Goal: Task Accomplishment & Management: Manage account settings

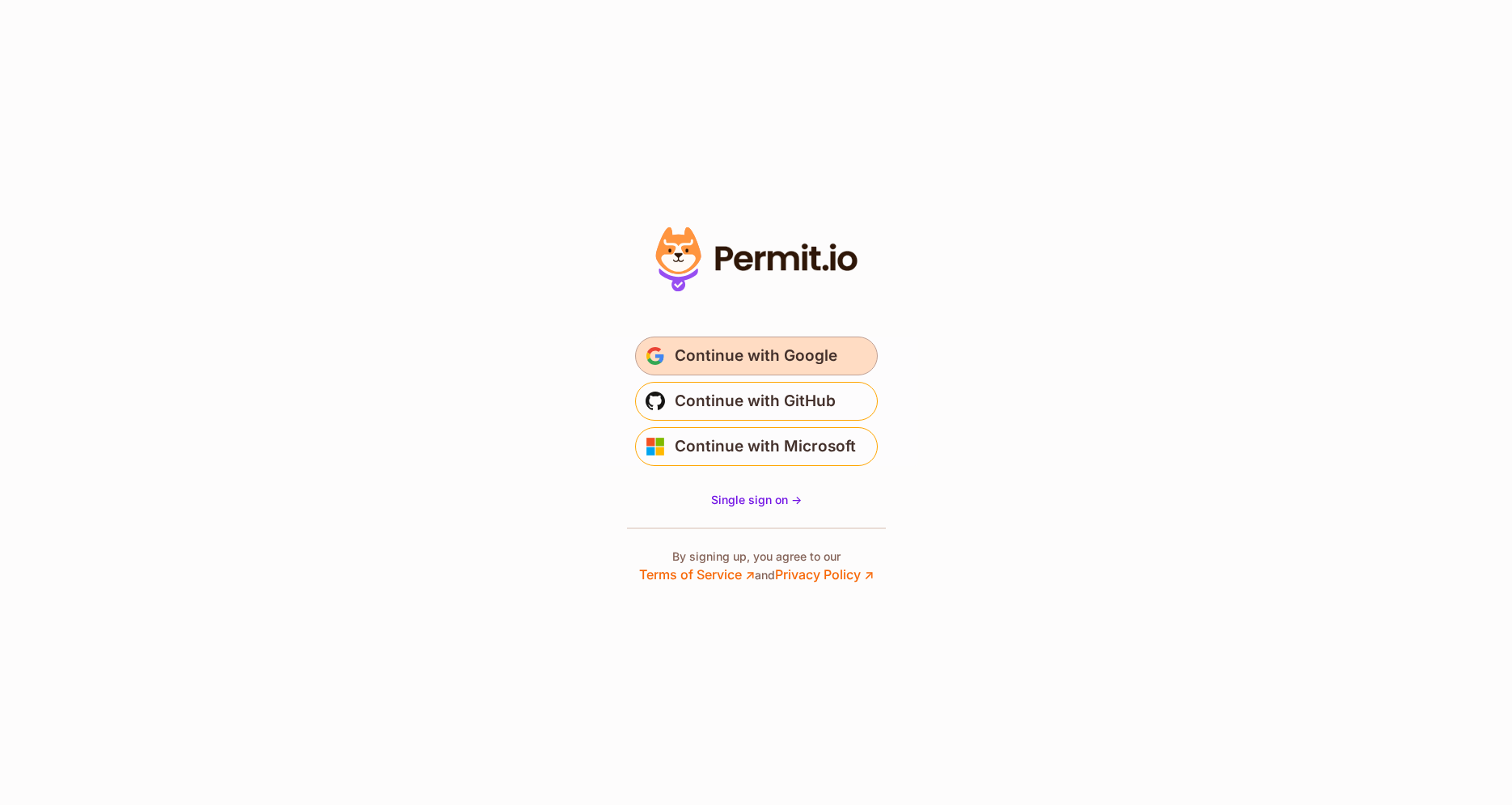
click at [753, 351] on span "Continue with Google" at bounding box center [756, 356] width 162 height 26
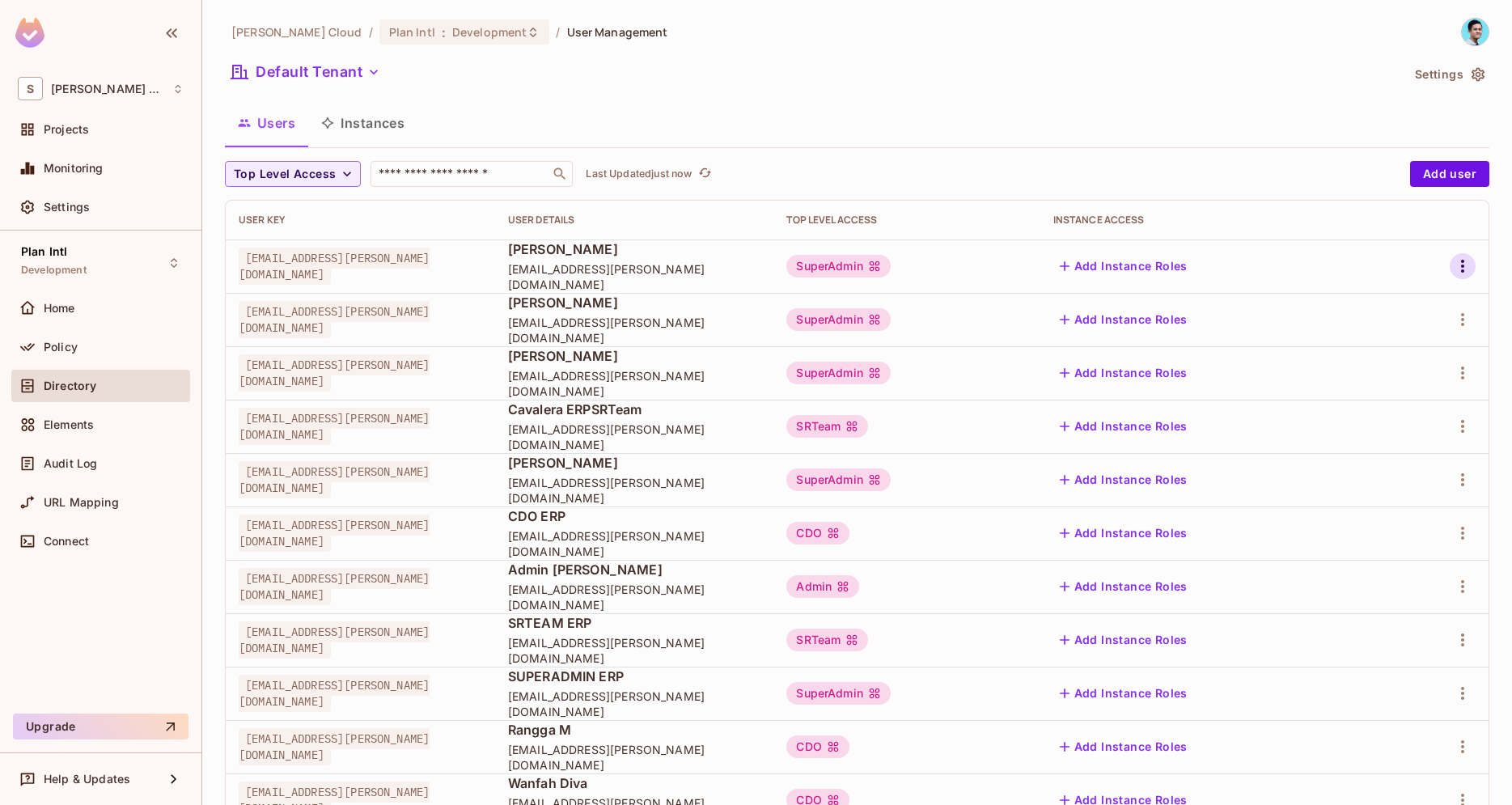
click at [1470, 260] on icon "button" at bounding box center [1462, 267] width 19 height 19
click at [1396, 330] on span "Edit Attributes" at bounding box center [1406, 339] width 89 height 26
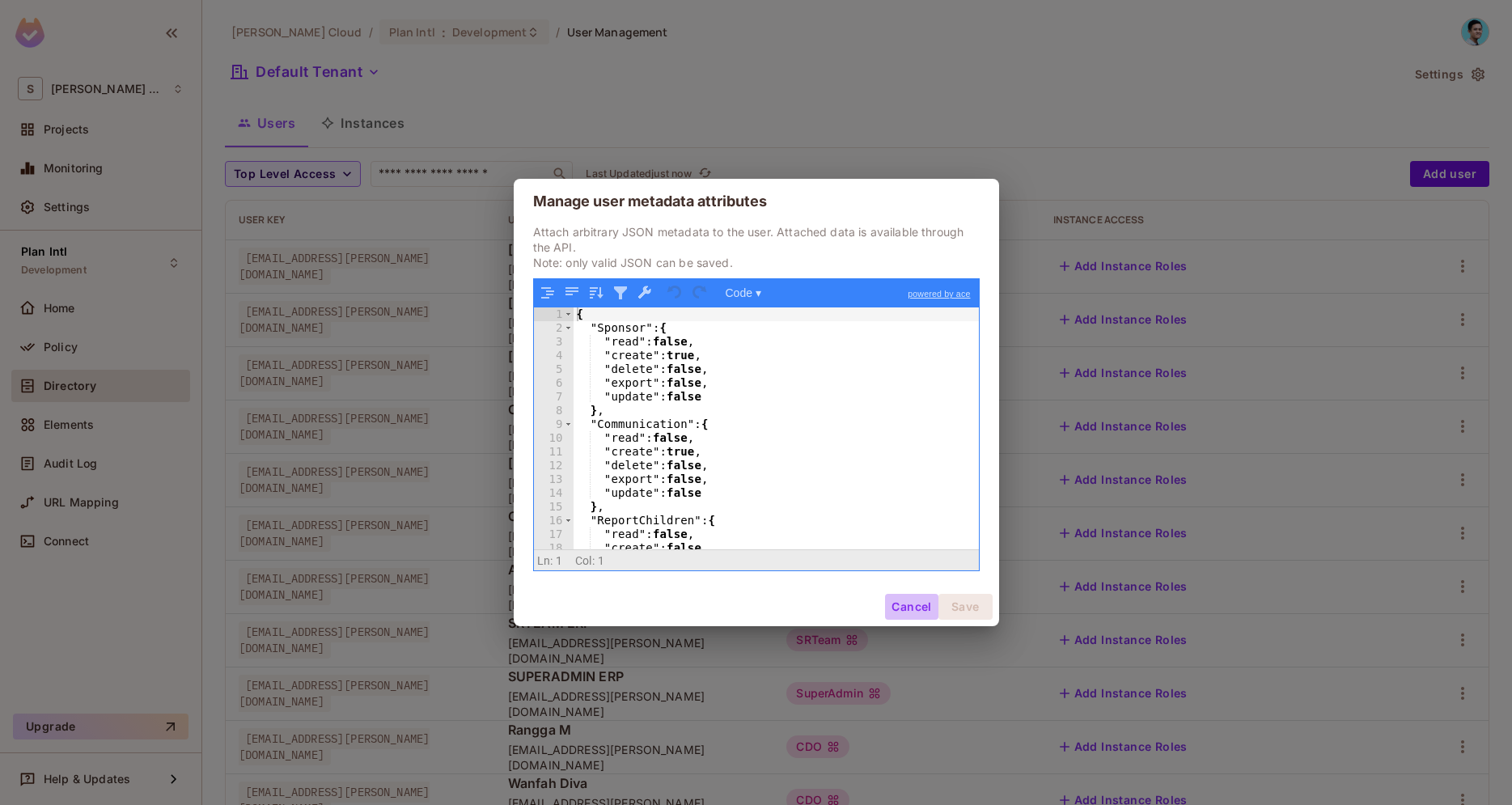
click at [915, 605] on button "Cancel" at bounding box center [912, 607] width 53 height 26
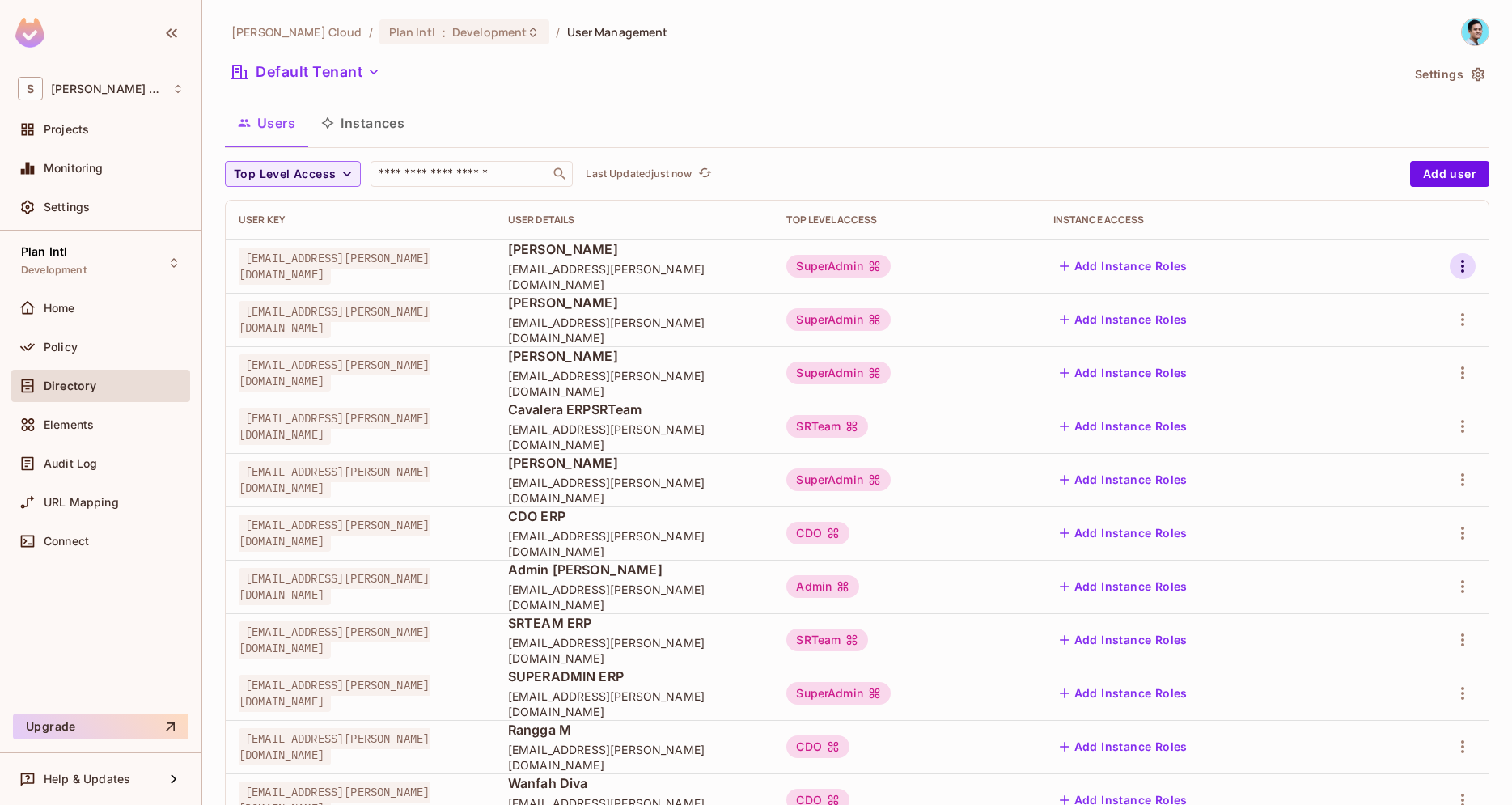
click at [1459, 264] on icon "button" at bounding box center [1462, 267] width 19 height 19
click at [1419, 289] on li "Edit" at bounding box center [1392, 303] width 143 height 36
click at [1465, 270] on icon "button" at bounding box center [1462, 267] width 19 height 19
click at [1414, 329] on span "Edit Attributes" at bounding box center [1406, 339] width 89 height 26
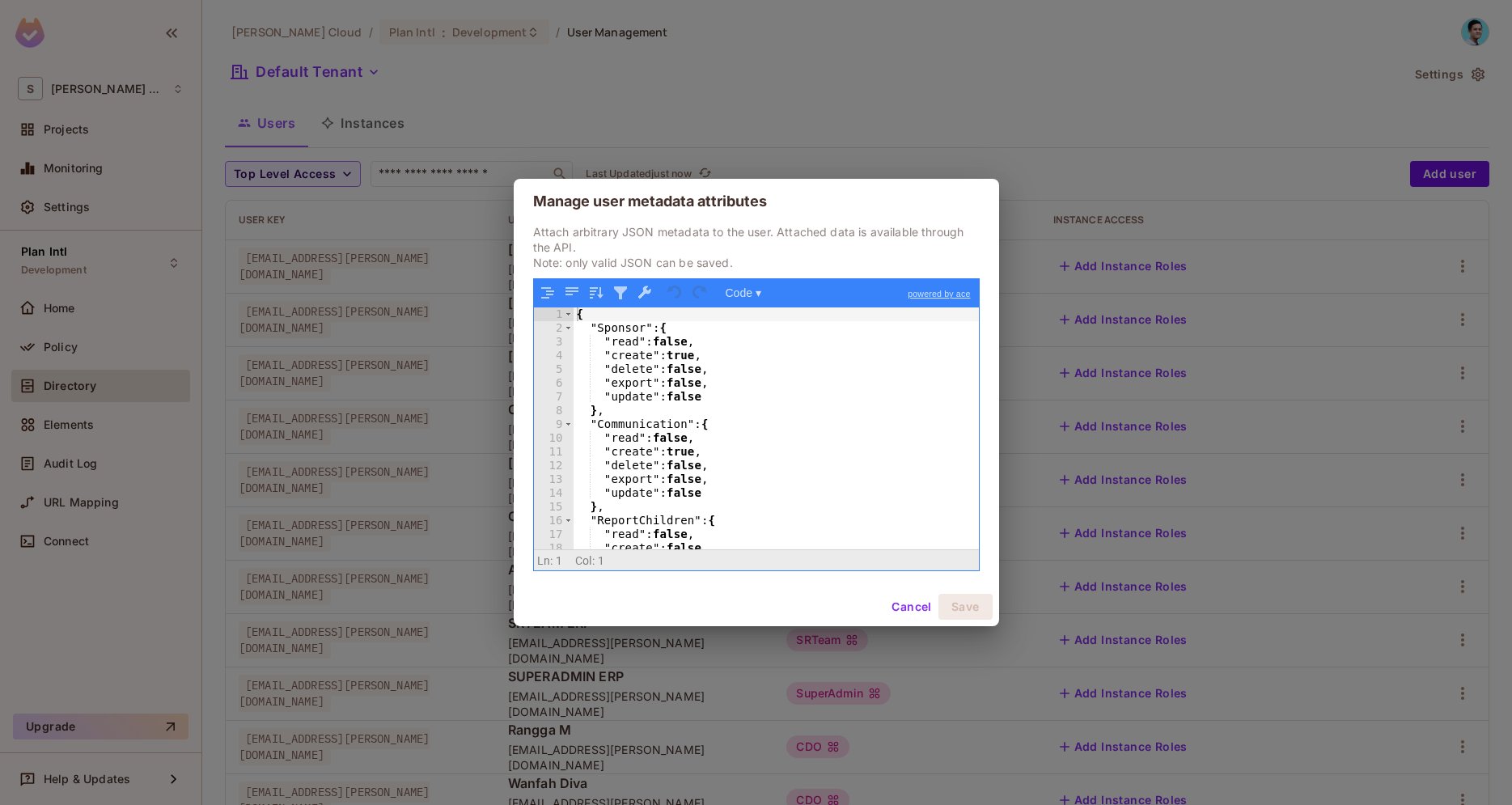
click at [903, 602] on button "Cancel" at bounding box center [912, 607] width 53 height 26
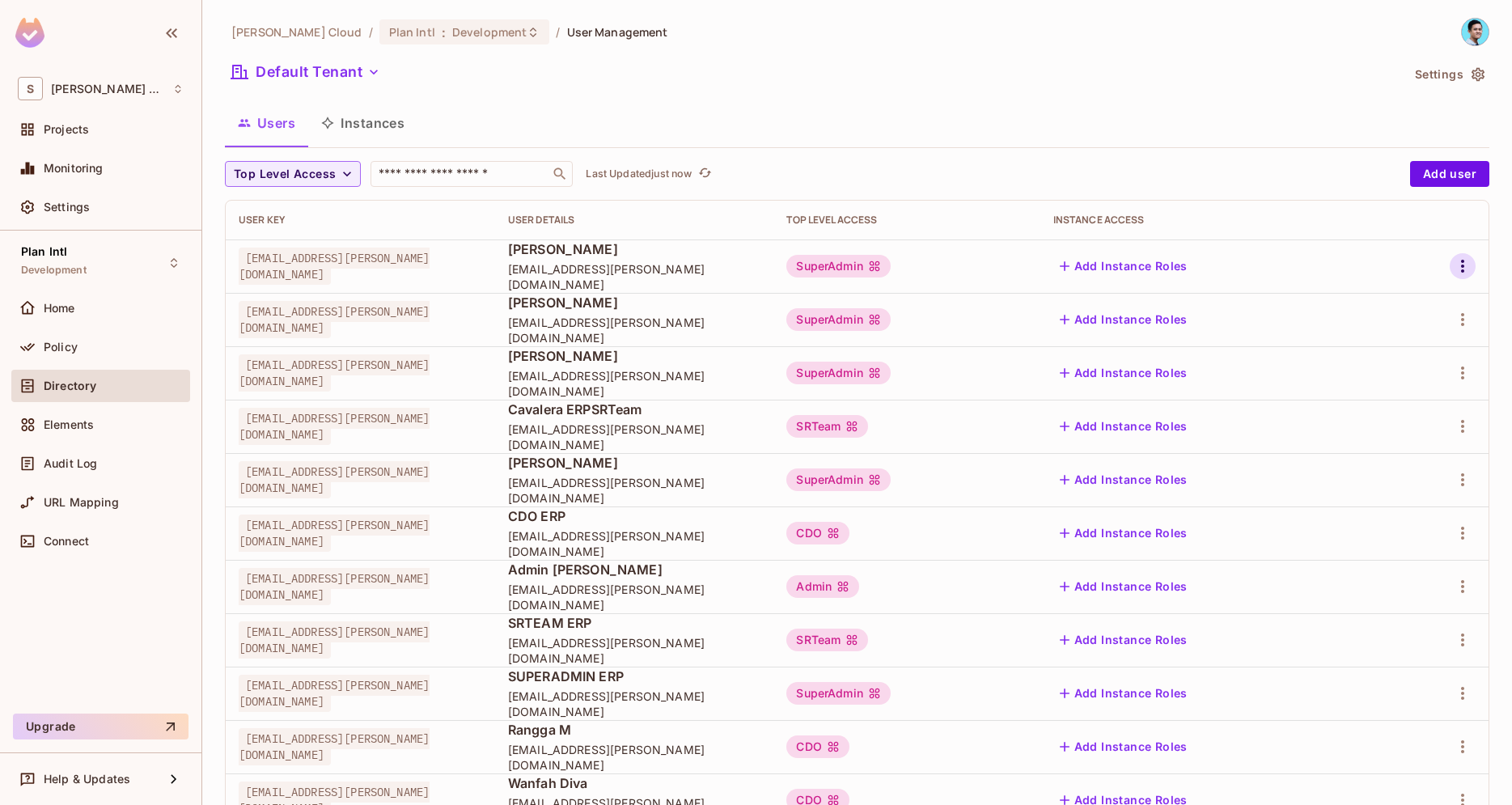
click at [1464, 267] on icon "button" at bounding box center [1462, 267] width 19 height 19
click at [1407, 353] on li "Edit Attributes" at bounding box center [1392, 338] width 143 height 36
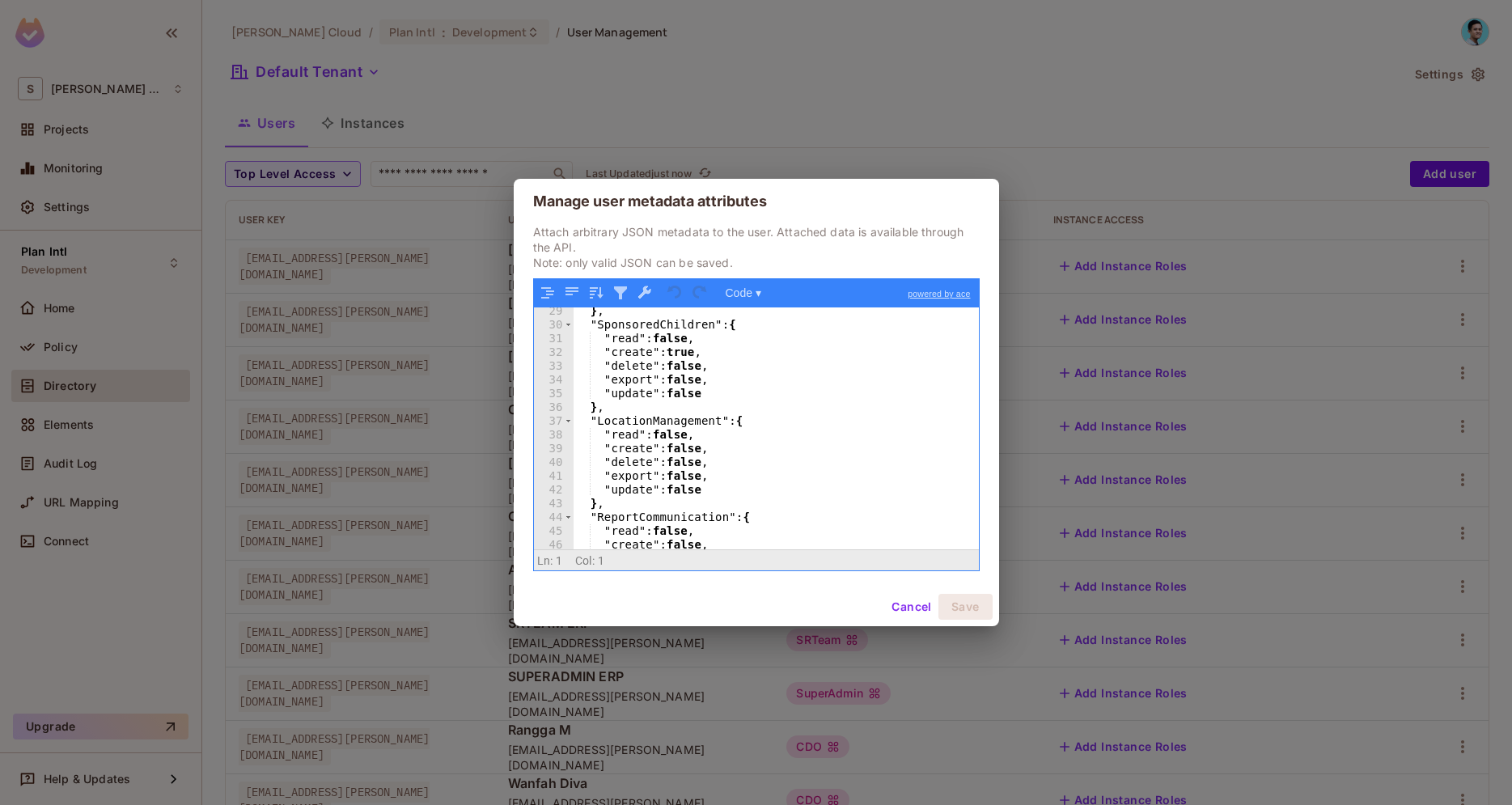
scroll to position [459, 0]
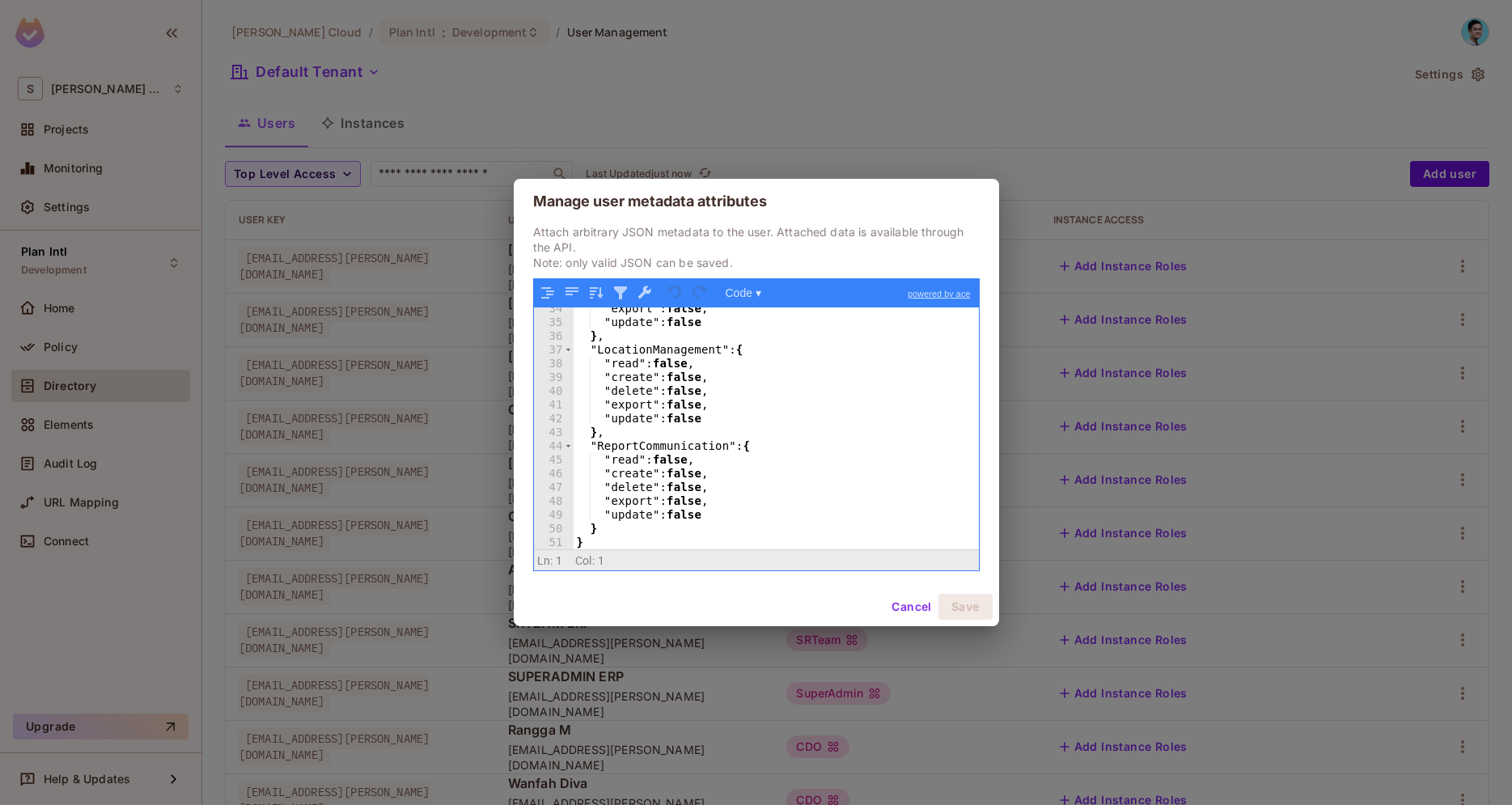
click at [905, 609] on button "Cancel" at bounding box center [912, 607] width 53 height 26
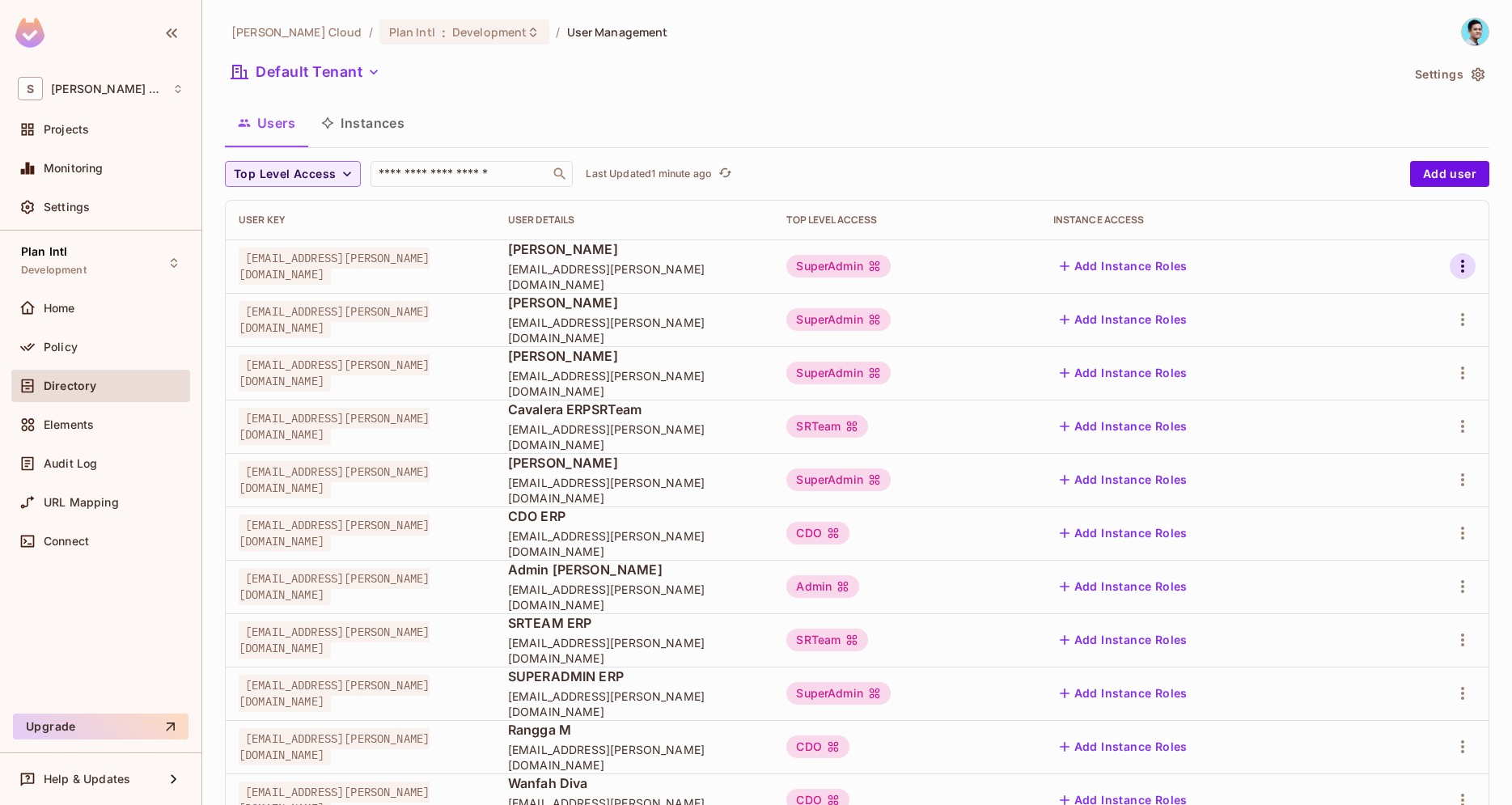
click at [1460, 272] on icon "button" at bounding box center [1462, 267] width 19 height 19
click at [1394, 339] on div "Edit Attributes" at bounding box center [1406, 338] width 80 height 16
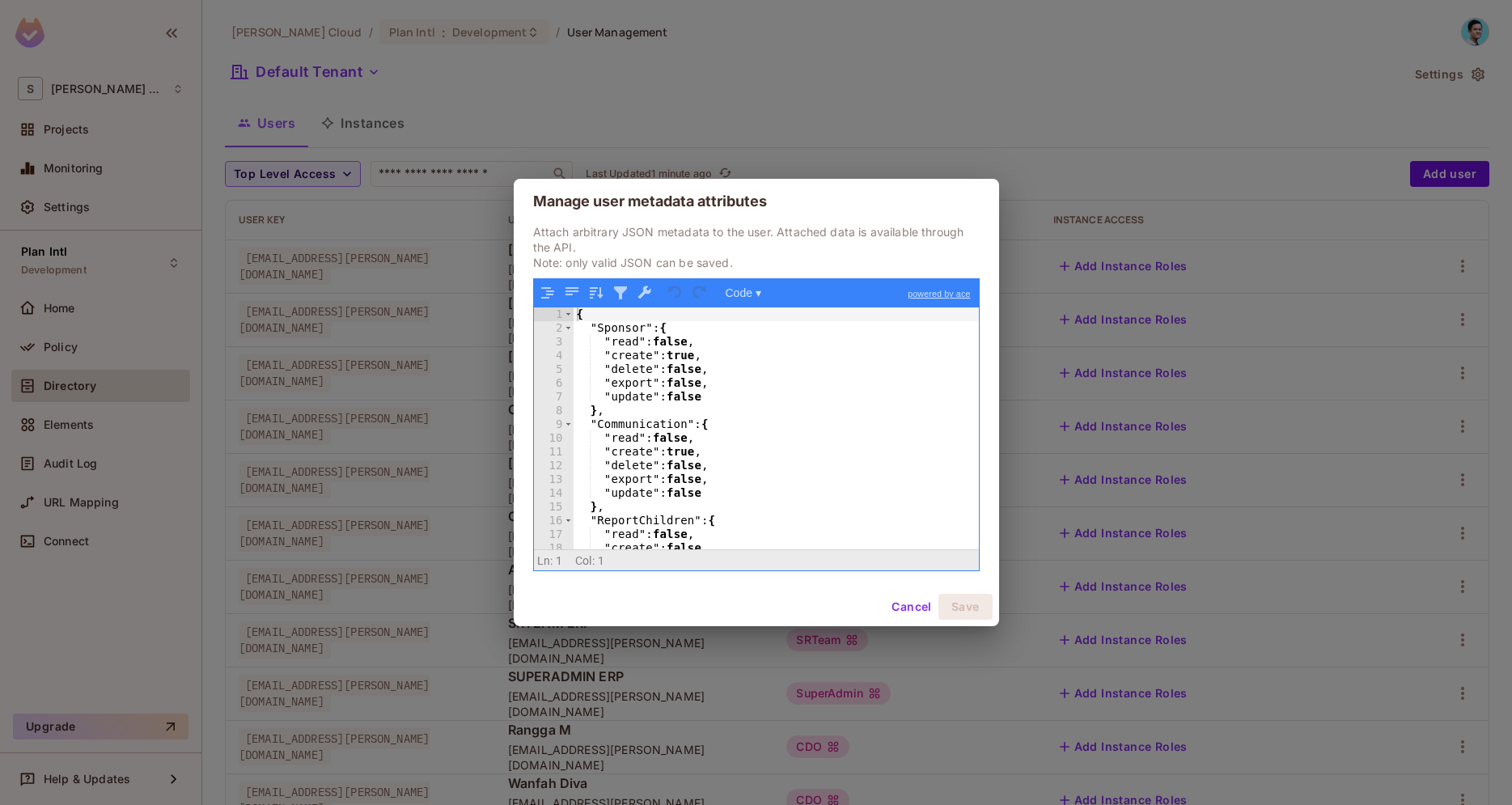
scroll to position [0, 0]
click at [914, 609] on button "Cancel" at bounding box center [912, 607] width 53 height 26
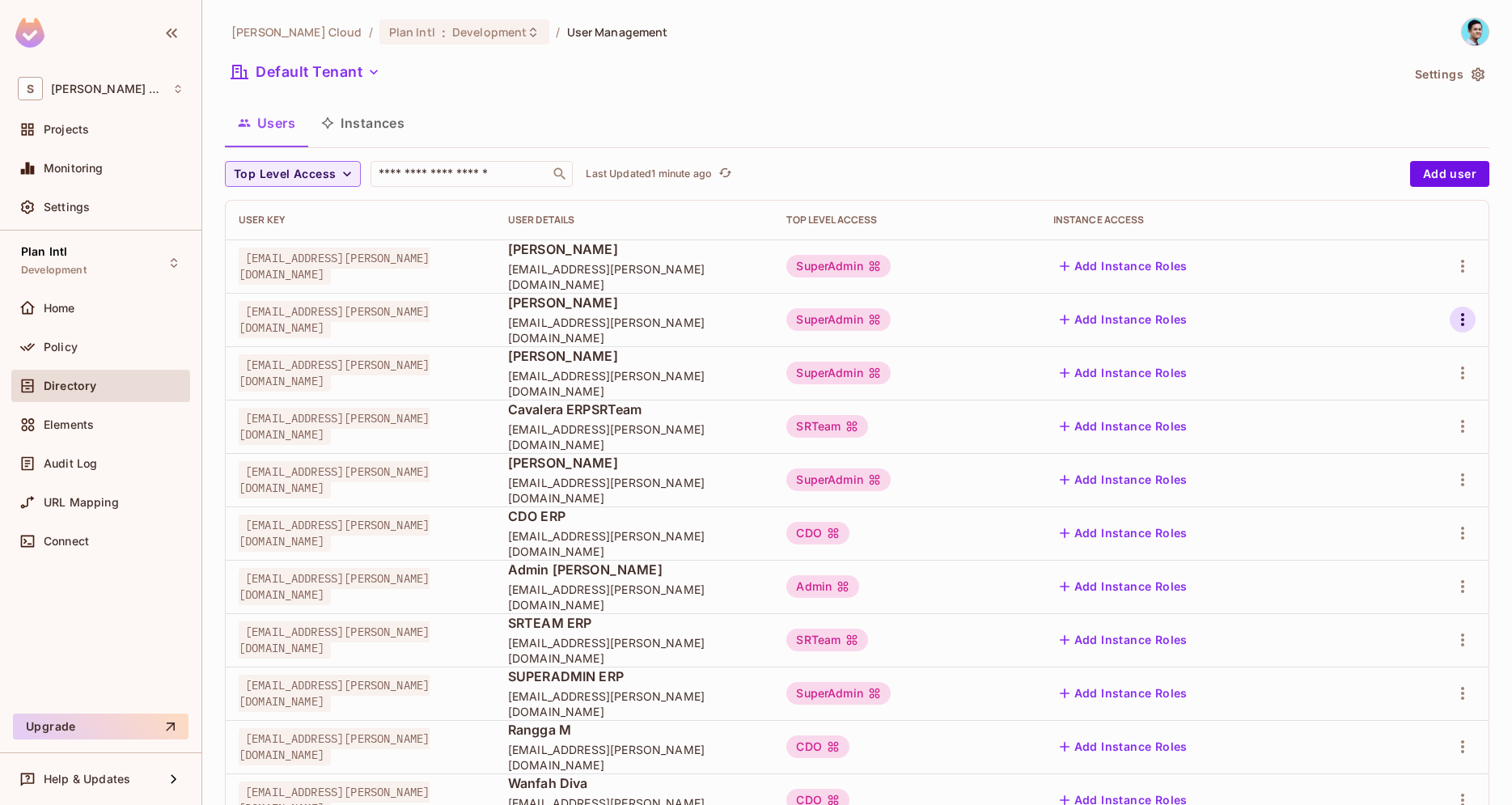
click at [1459, 320] on icon "button" at bounding box center [1462, 319] width 19 height 19
click at [1432, 383] on span "Edit Attributes" at bounding box center [1406, 393] width 89 height 26
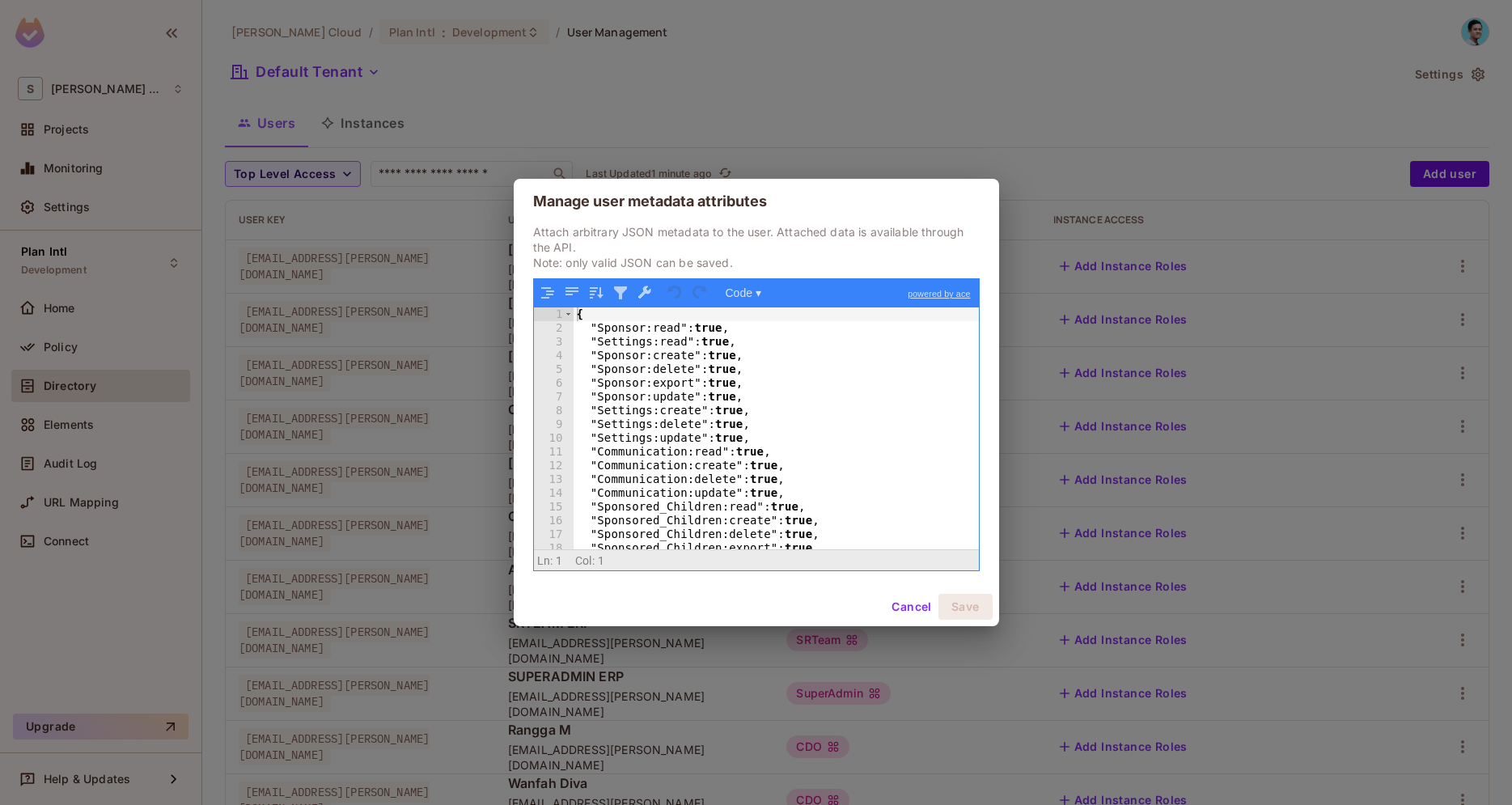
click at [914, 593] on div "Cancel Save" at bounding box center [756, 607] width 486 height 39
click at [912, 600] on button "Cancel" at bounding box center [912, 607] width 53 height 26
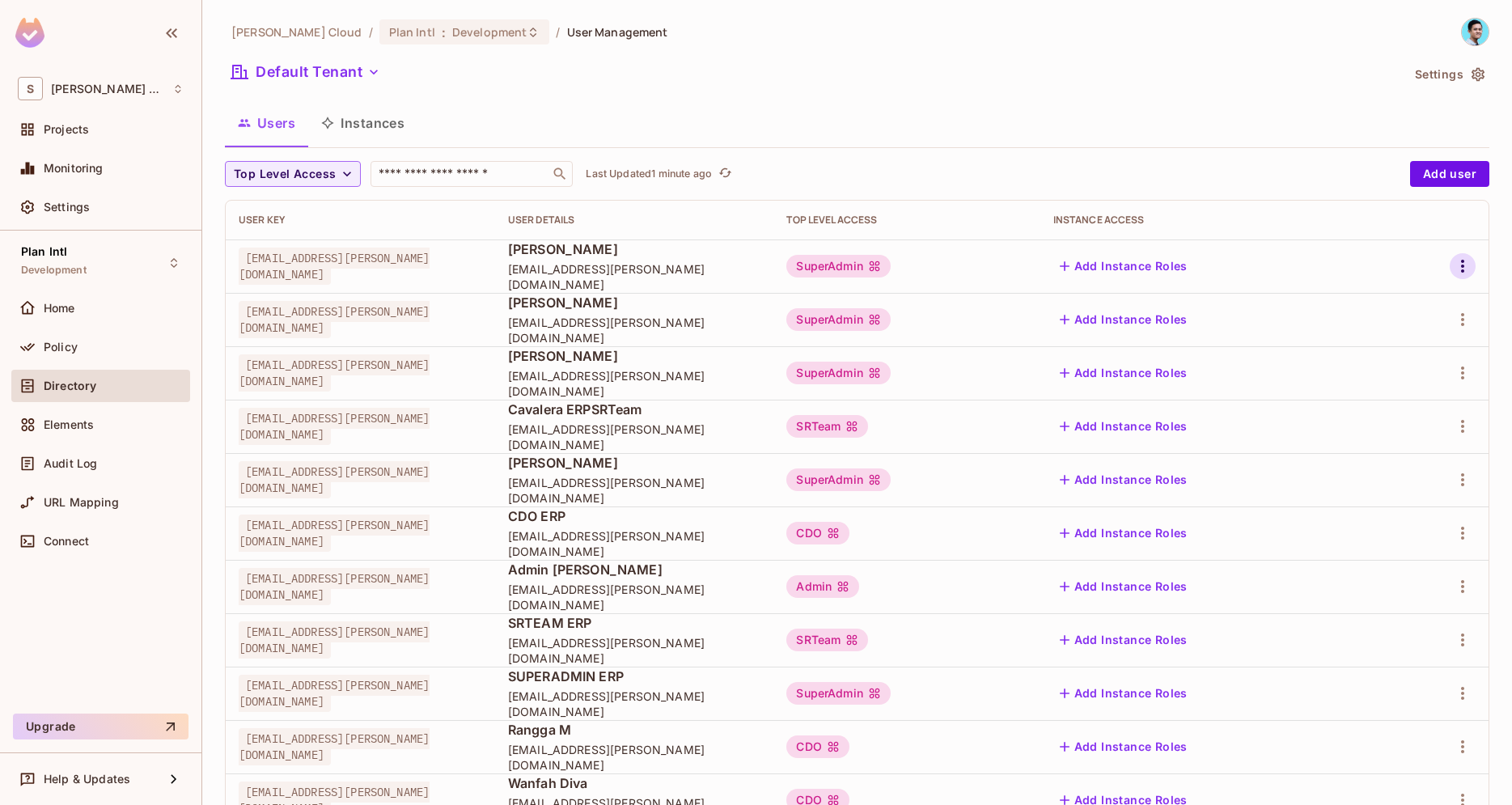
click at [1458, 257] on button "button" at bounding box center [1463, 267] width 26 height 26
click at [1394, 330] on span "Edit Attributes" at bounding box center [1406, 339] width 89 height 26
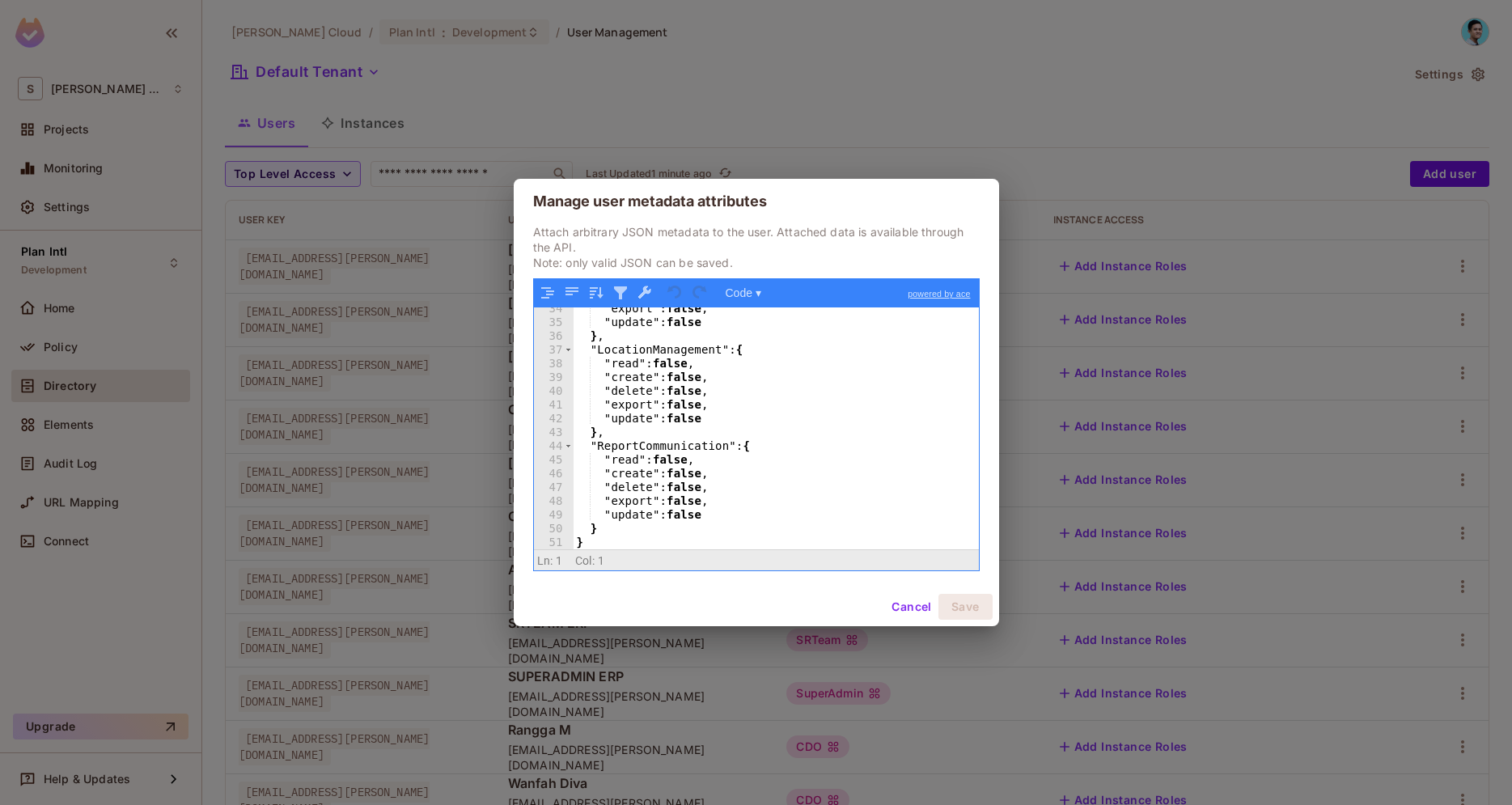
scroll to position [459, 0]
click at [906, 602] on button "Cancel" at bounding box center [912, 607] width 53 height 26
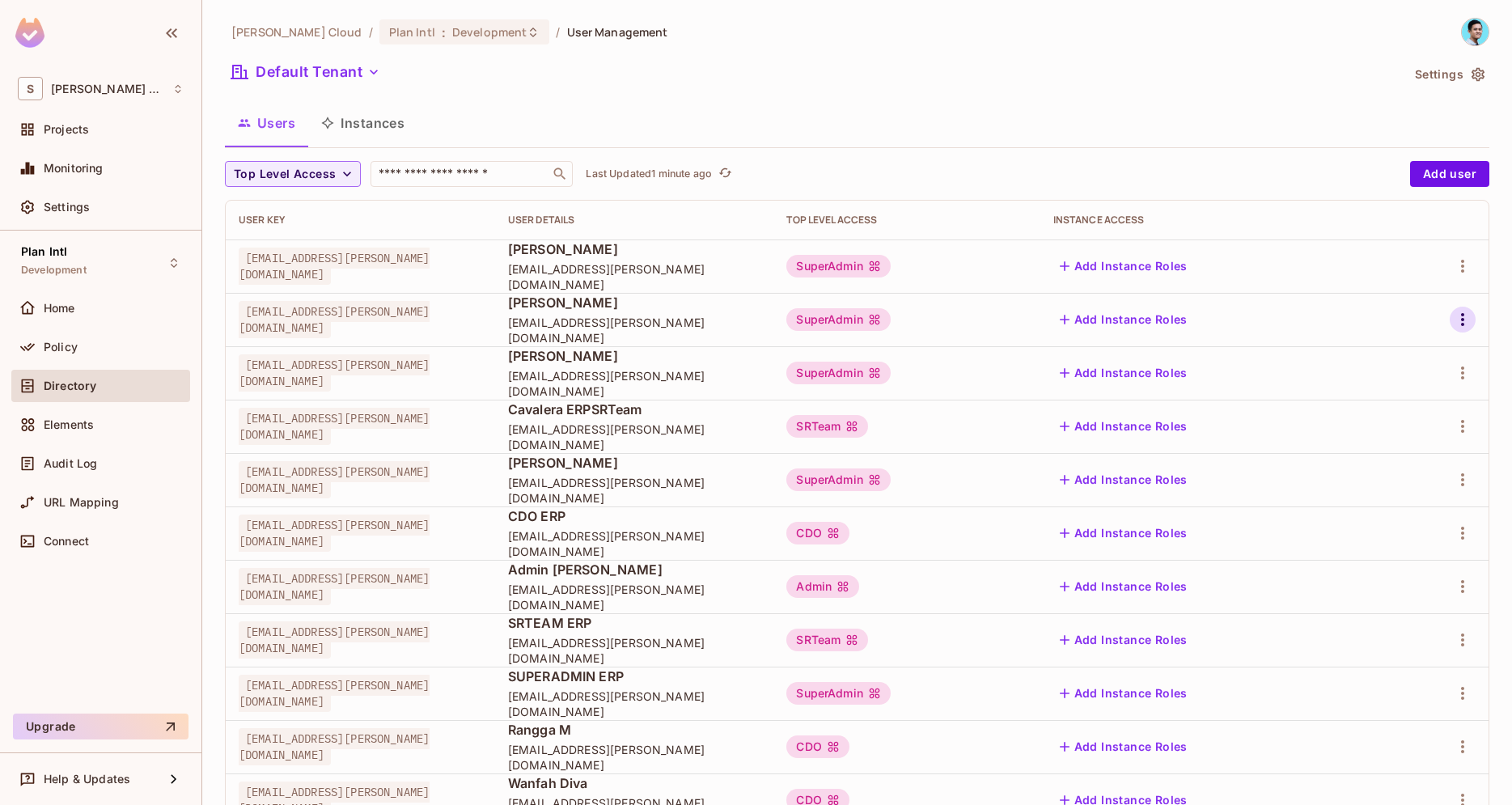
click at [1459, 319] on icon "button" at bounding box center [1462, 319] width 19 height 19
click at [1399, 381] on span "Edit Attributes" at bounding box center [1406, 393] width 89 height 26
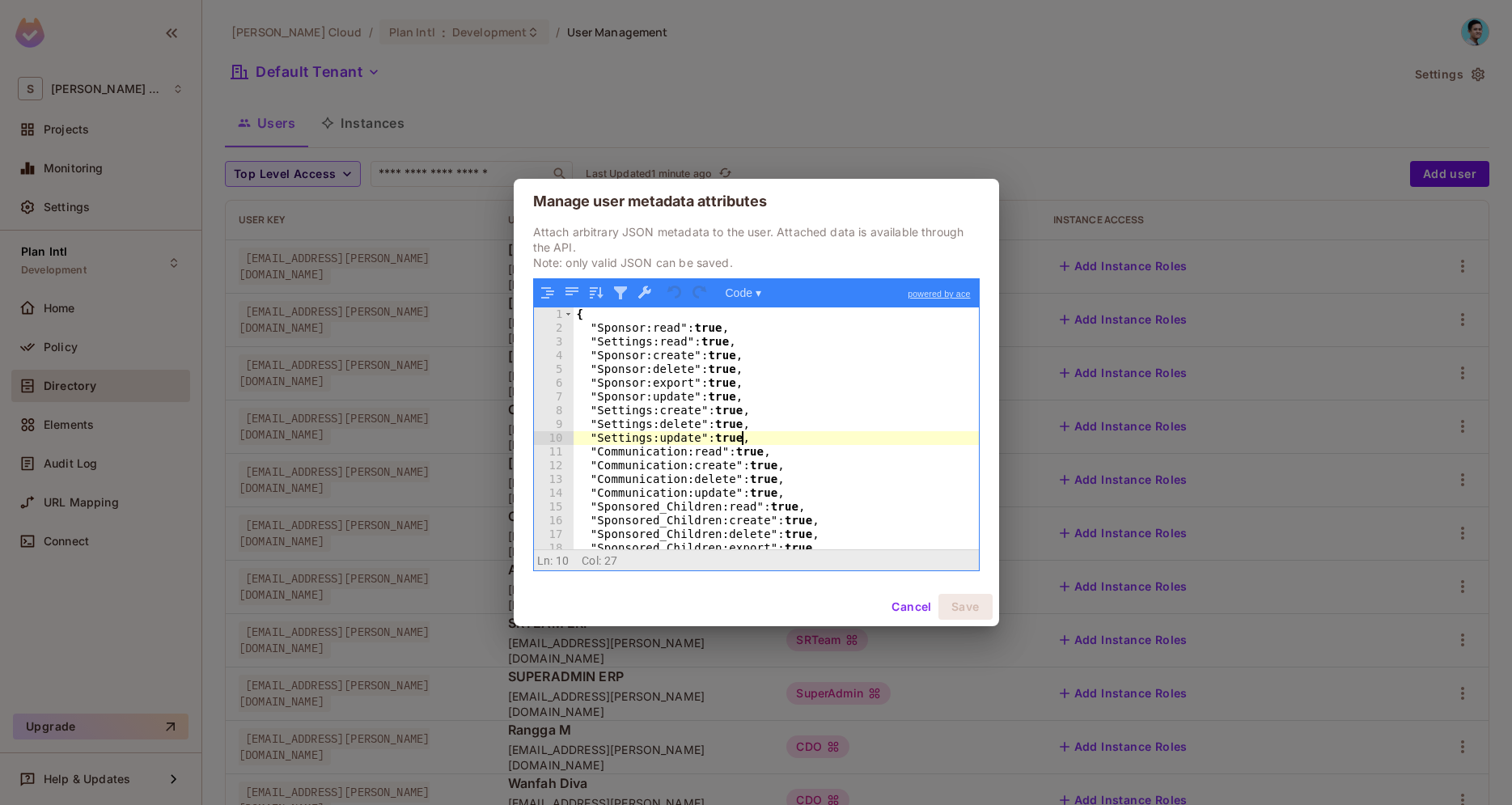
click at [896, 436] on div "{ "Sponsor:read" : true , "Settings:read" : true , "Sponsor:create" : true , "S…" at bounding box center [776, 442] width 405 height 269
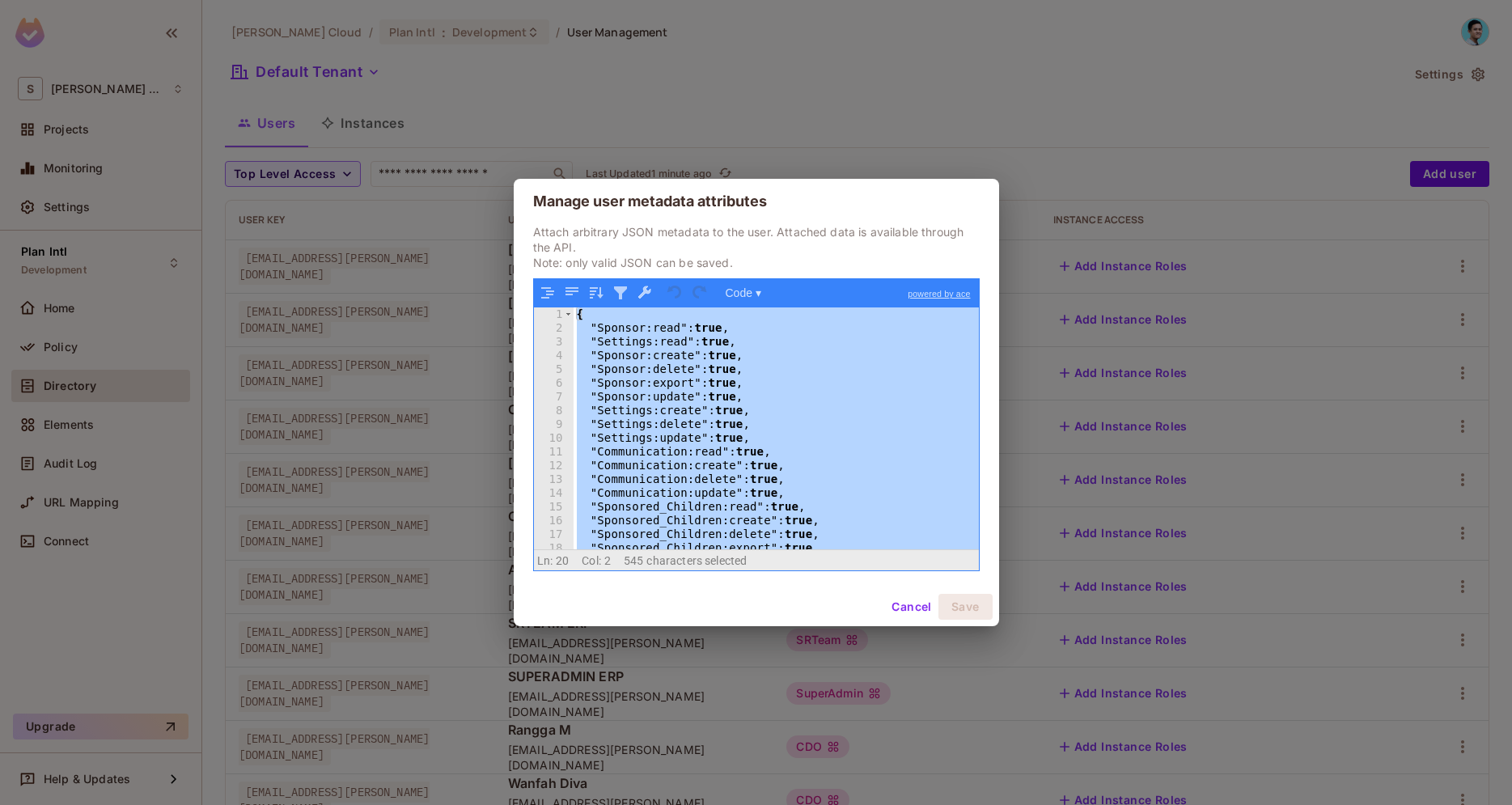
scroll to position [33, 0]
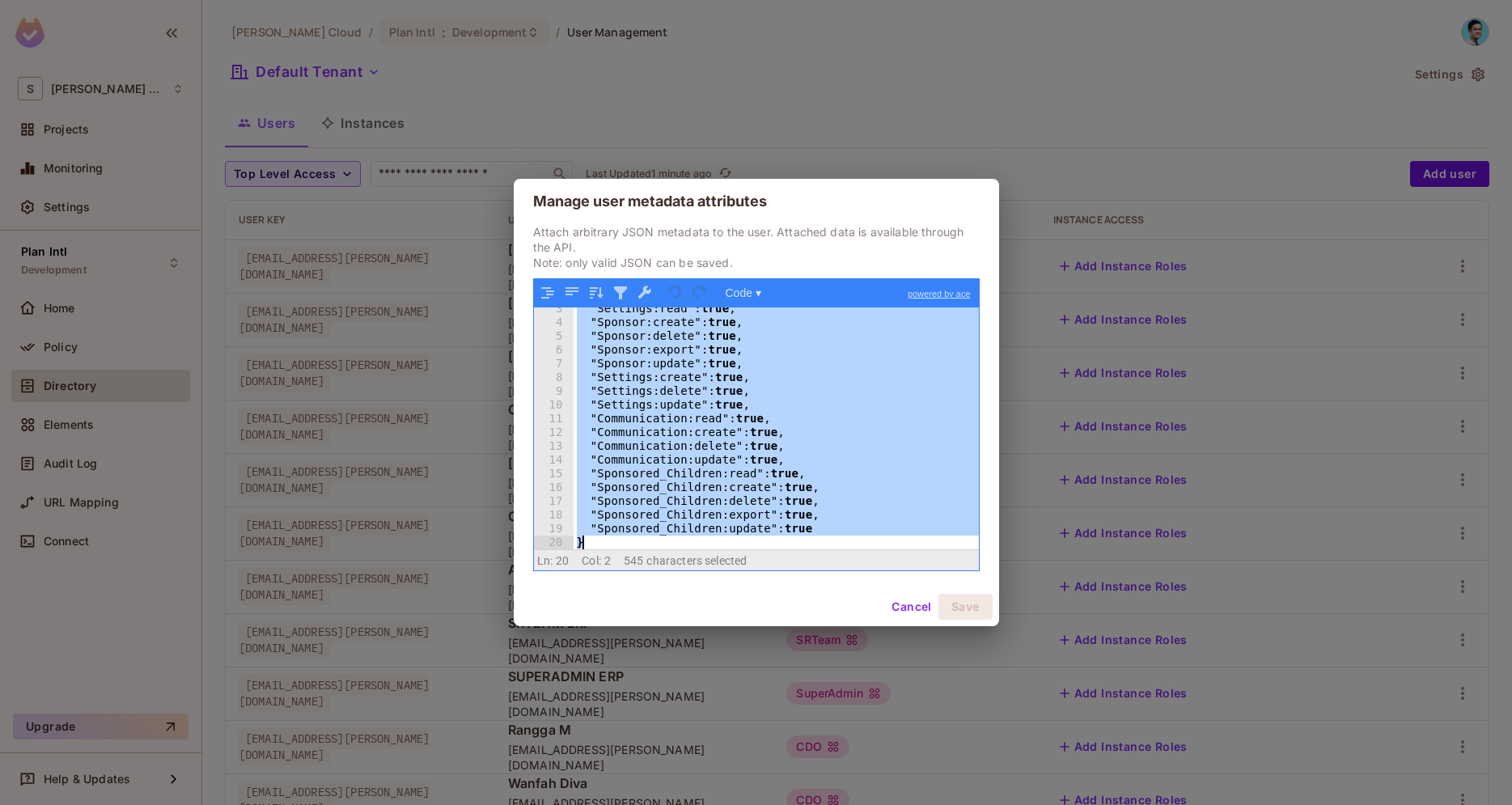
click at [900, 595] on button "Cancel" at bounding box center [912, 607] width 53 height 26
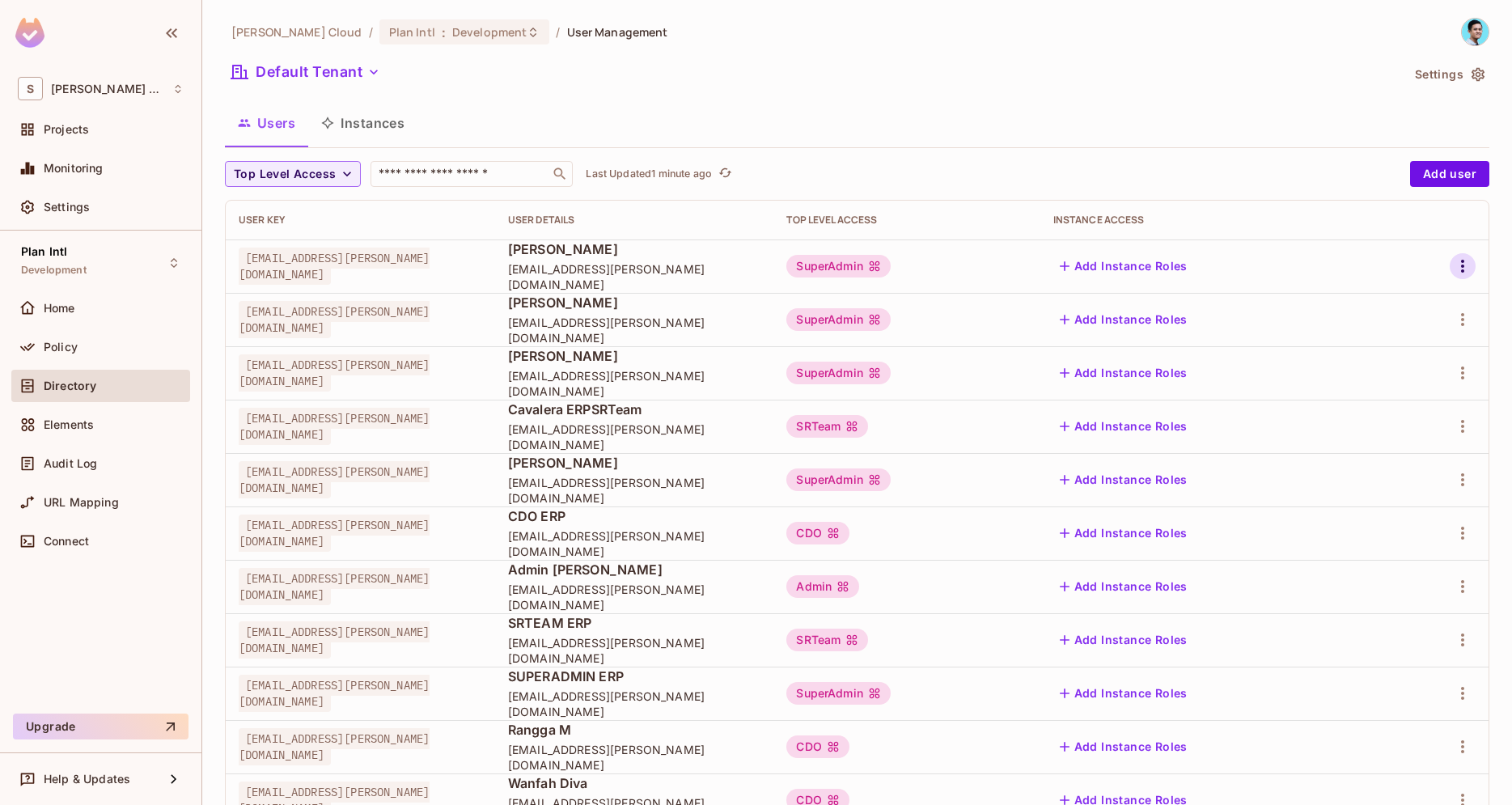
click at [1459, 270] on icon "button" at bounding box center [1462, 267] width 19 height 19
click at [1420, 288] on li "Edit" at bounding box center [1392, 303] width 143 height 36
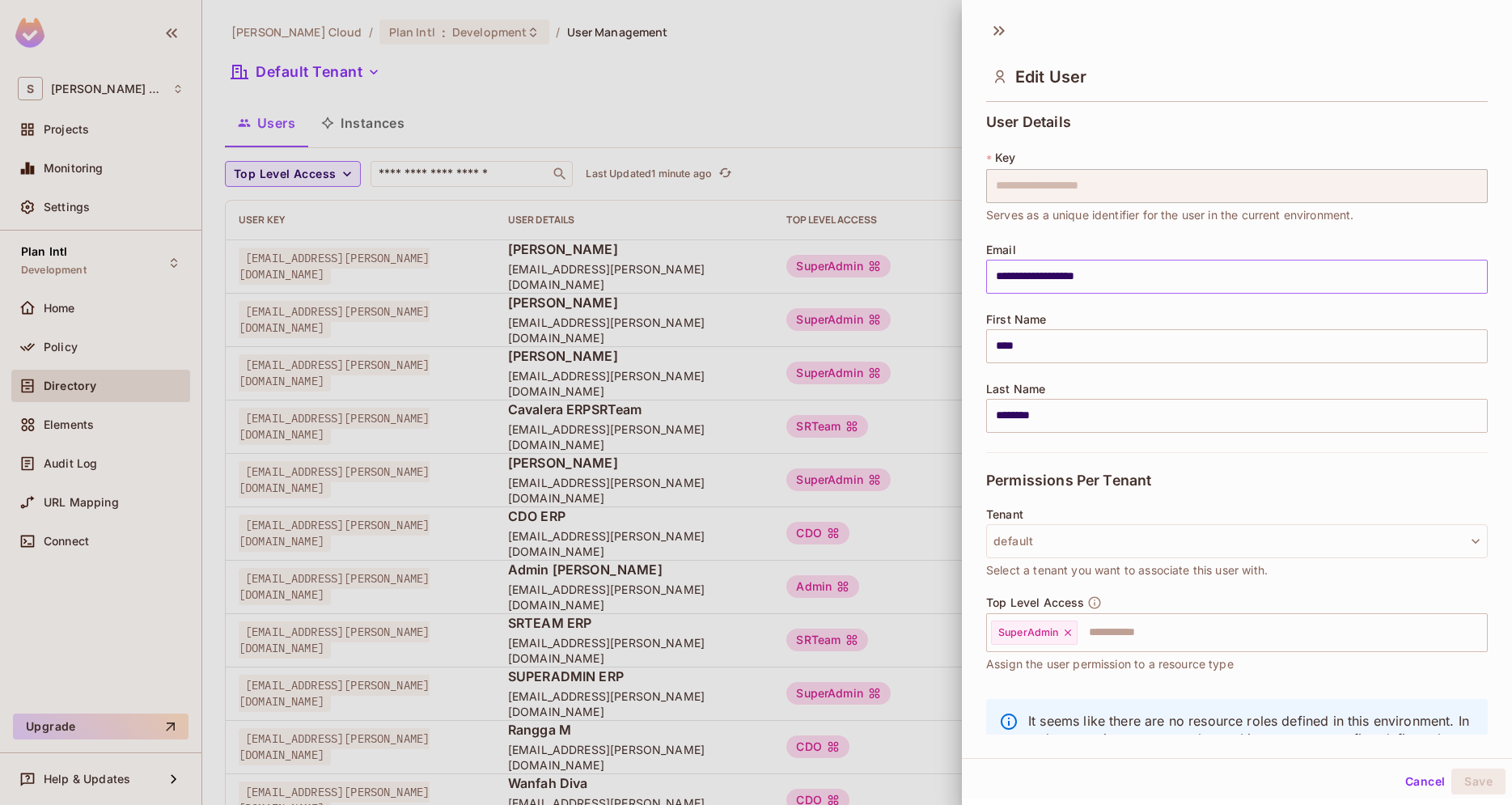
click at [1466, 276] on input "**********" at bounding box center [1237, 276] width 501 height 34
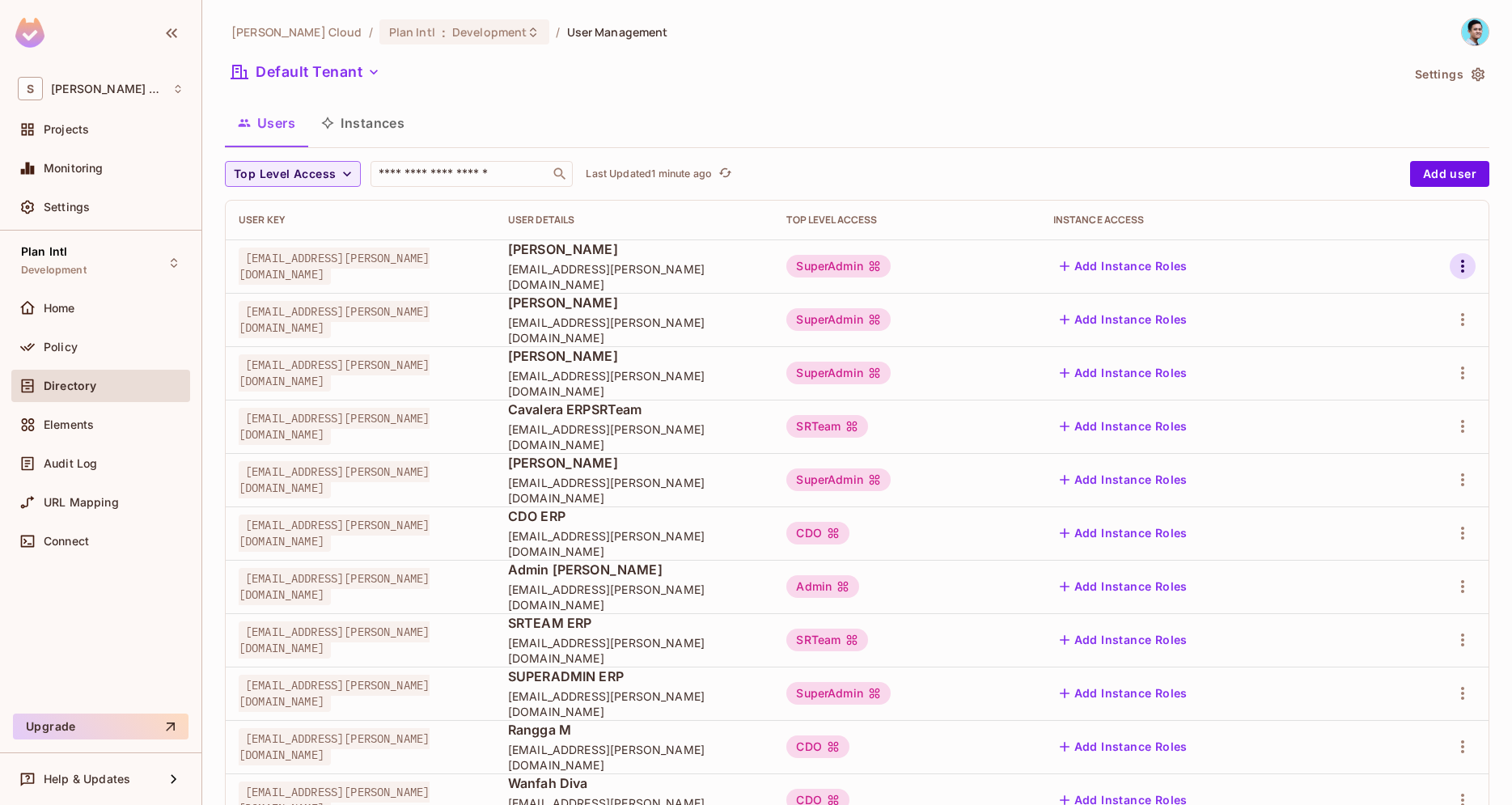
click at [1461, 268] on icon "button" at bounding box center [1462, 267] width 19 height 19
click at [1413, 331] on div "Edit Attributes" at bounding box center [1406, 338] width 80 height 16
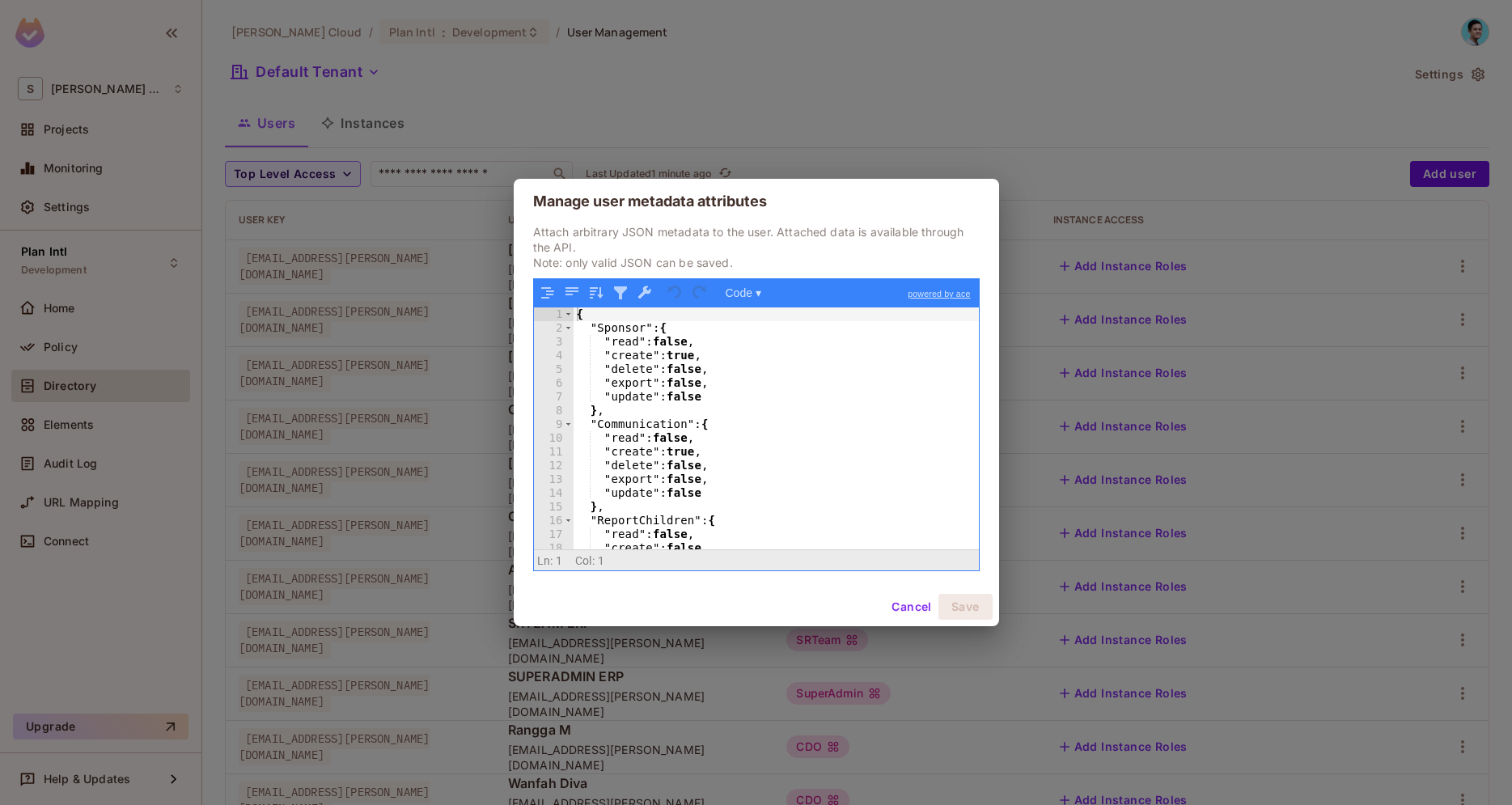
click at [692, 368] on div "{ "Sponsor" : { "read" : false , "create" : true , "delete" : false , "export" …" at bounding box center [776, 442] width 405 height 269
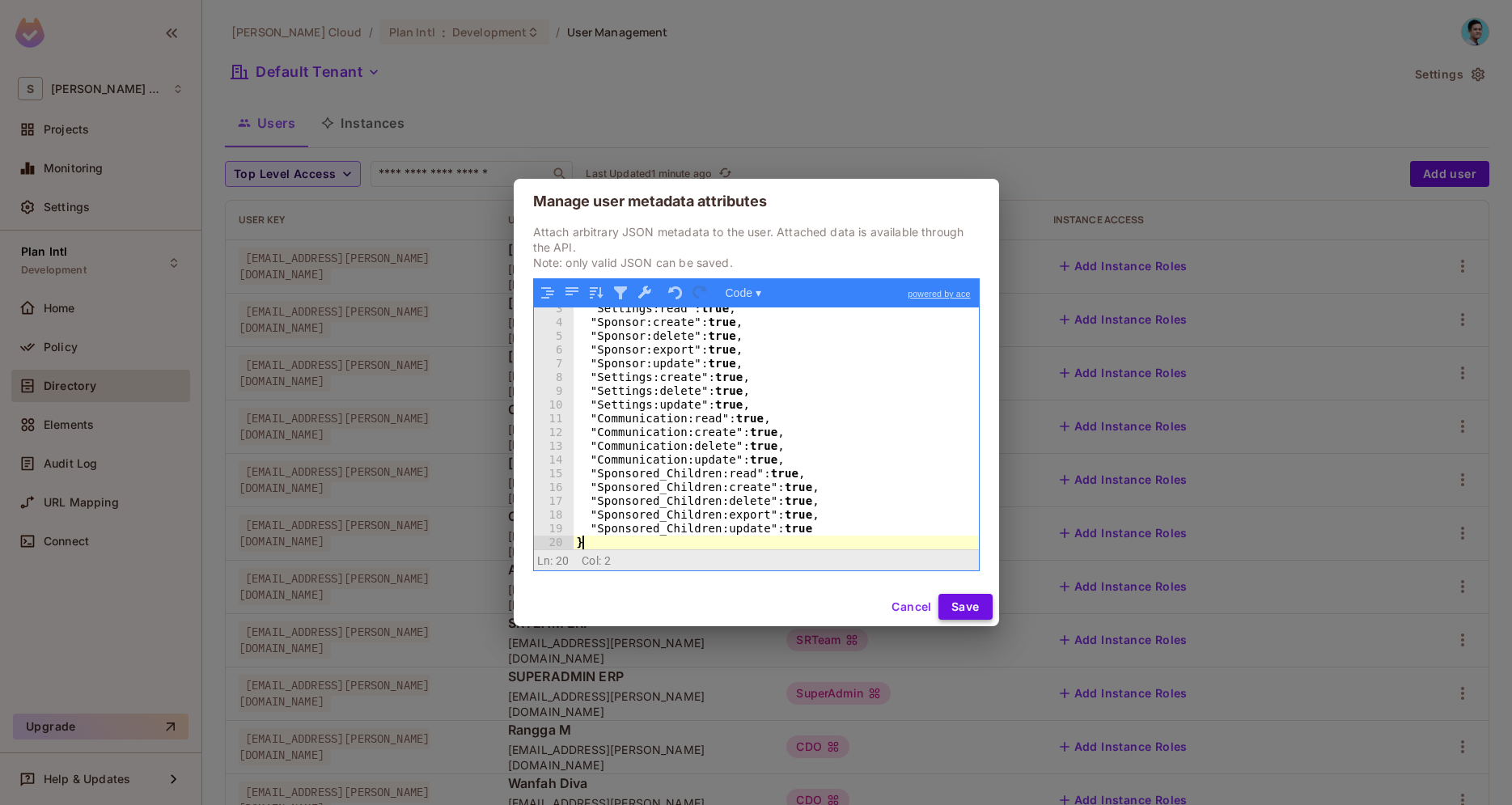
click at [969, 604] on button "Save" at bounding box center [965, 607] width 54 height 26
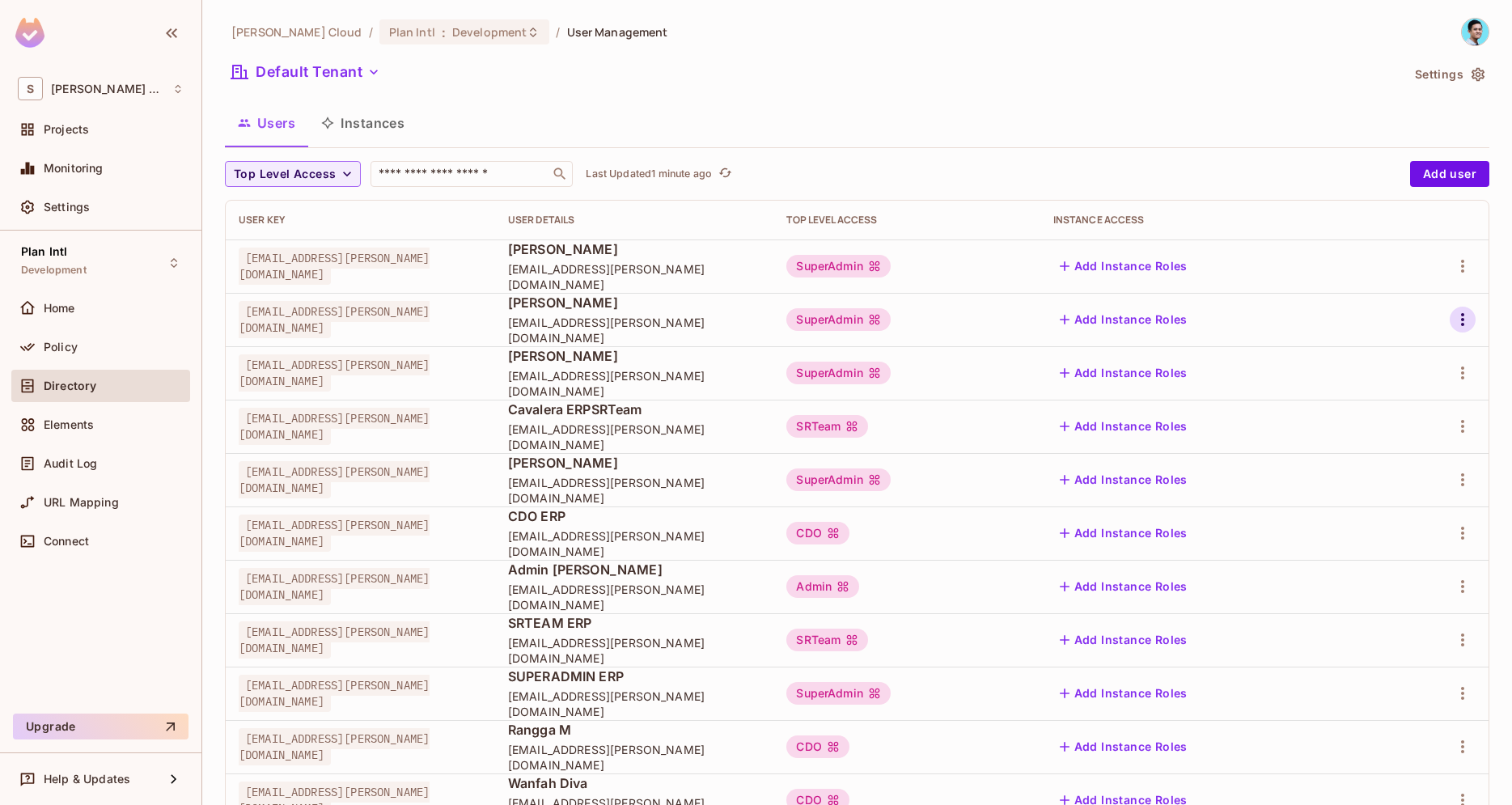
click at [1469, 316] on icon "button" at bounding box center [1462, 319] width 19 height 19
click at [1409, 386] on div "Edit Attributes" at bounding box center [1406, 392] width 80 height 16
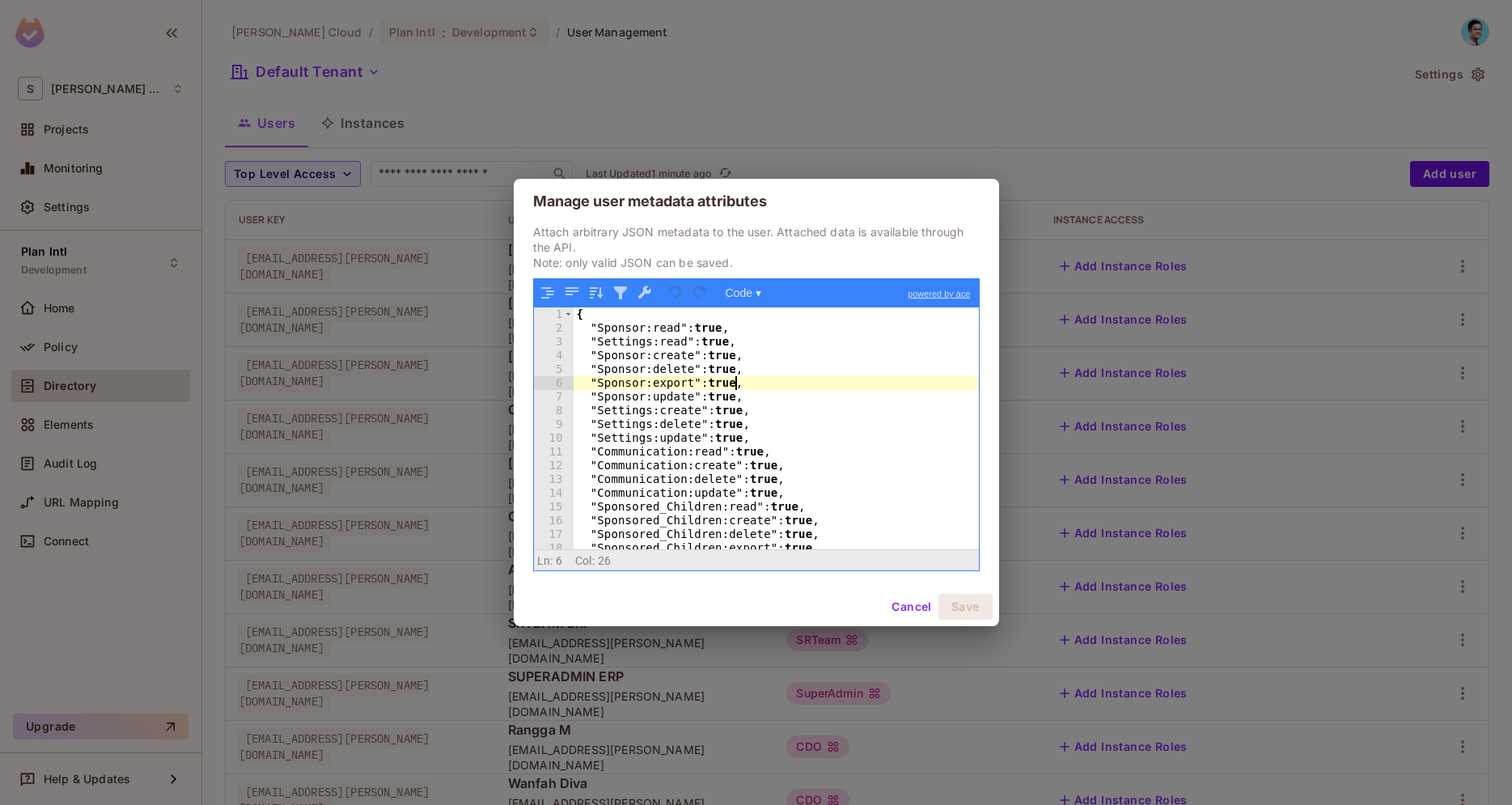
click at [760, 382] on div "{ "Sponsor:read" : true , "Settings:read" : true , "Sponsor:create" : true , "S…" at bounding box center [776, 442] width 405 height 269
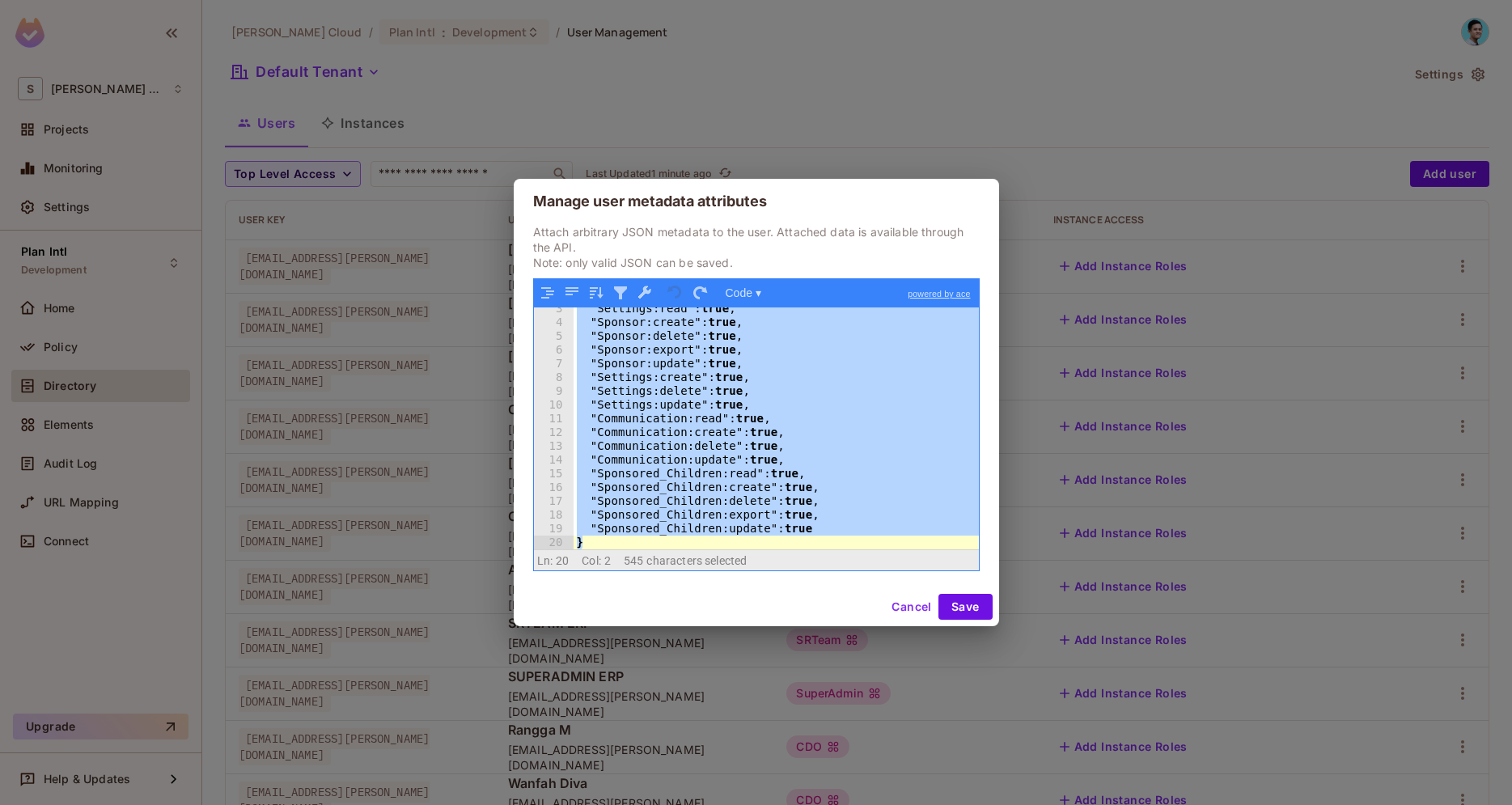
click at [914, 599] on button "Cancel" at bounding box center [912, 607] width 53 height 26
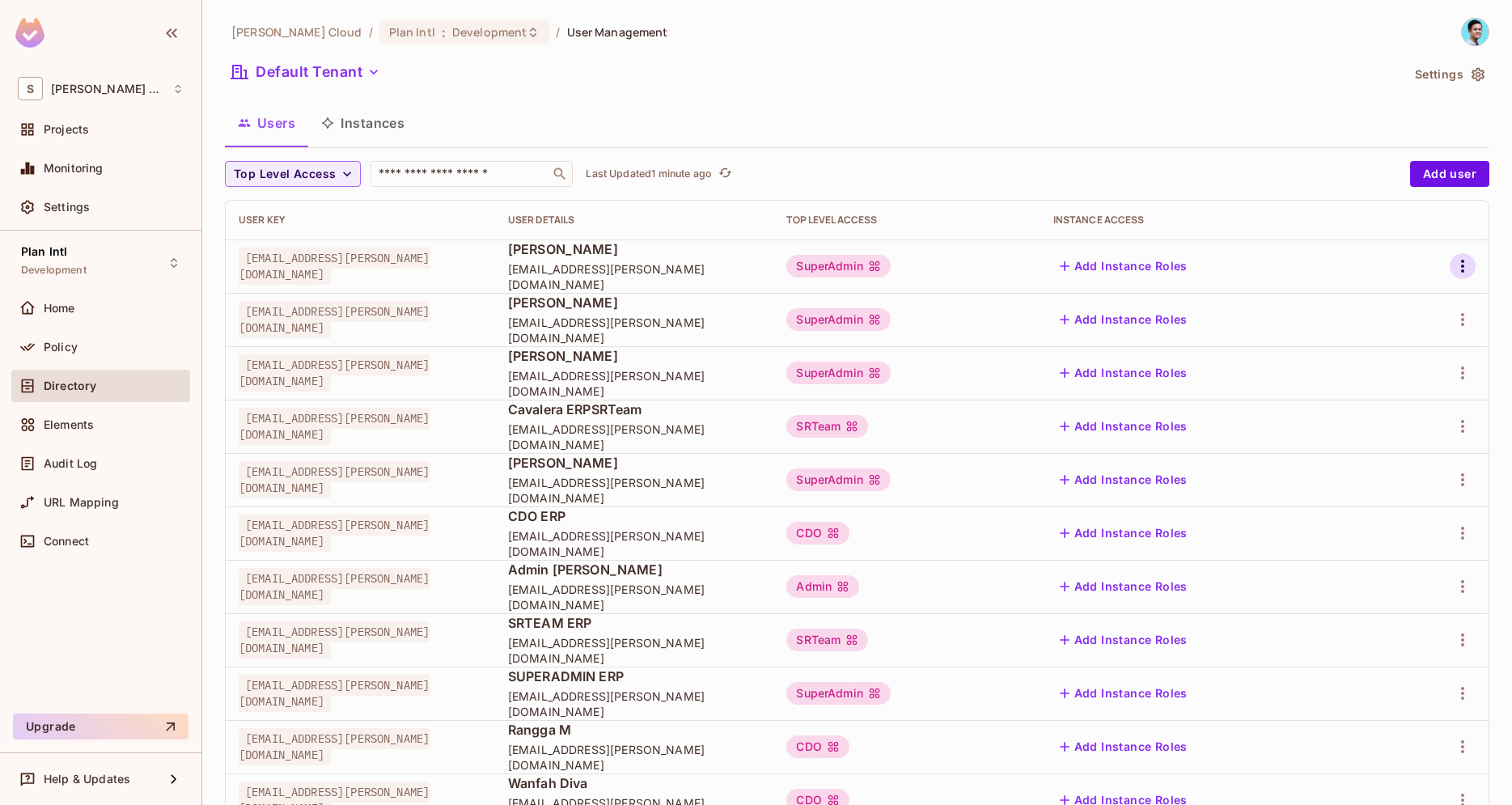
click at [1455, 257] on icon "button" at bounding box center [1462, 267] width 19 height 19
click at [1402, 336] on div "Edit Attributes" at bounding box center [1406, 338] width 80 height 16
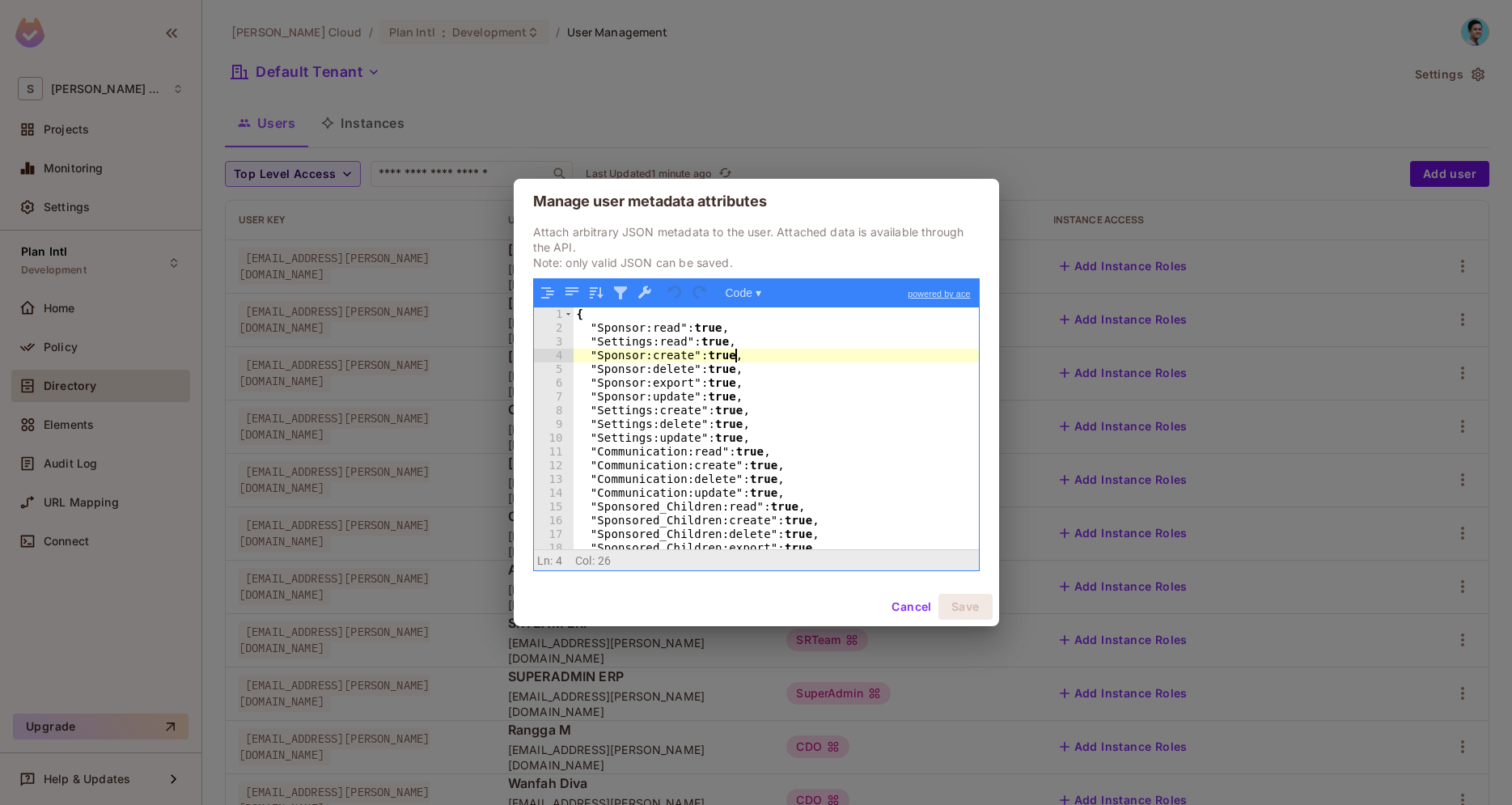
click at [774, 351] on div "{ "Sponsor:read" : true , "Settings:read" : true , "Sponsor:create" : true , "S…" at bounding box center [776, 442] width 405 height 269
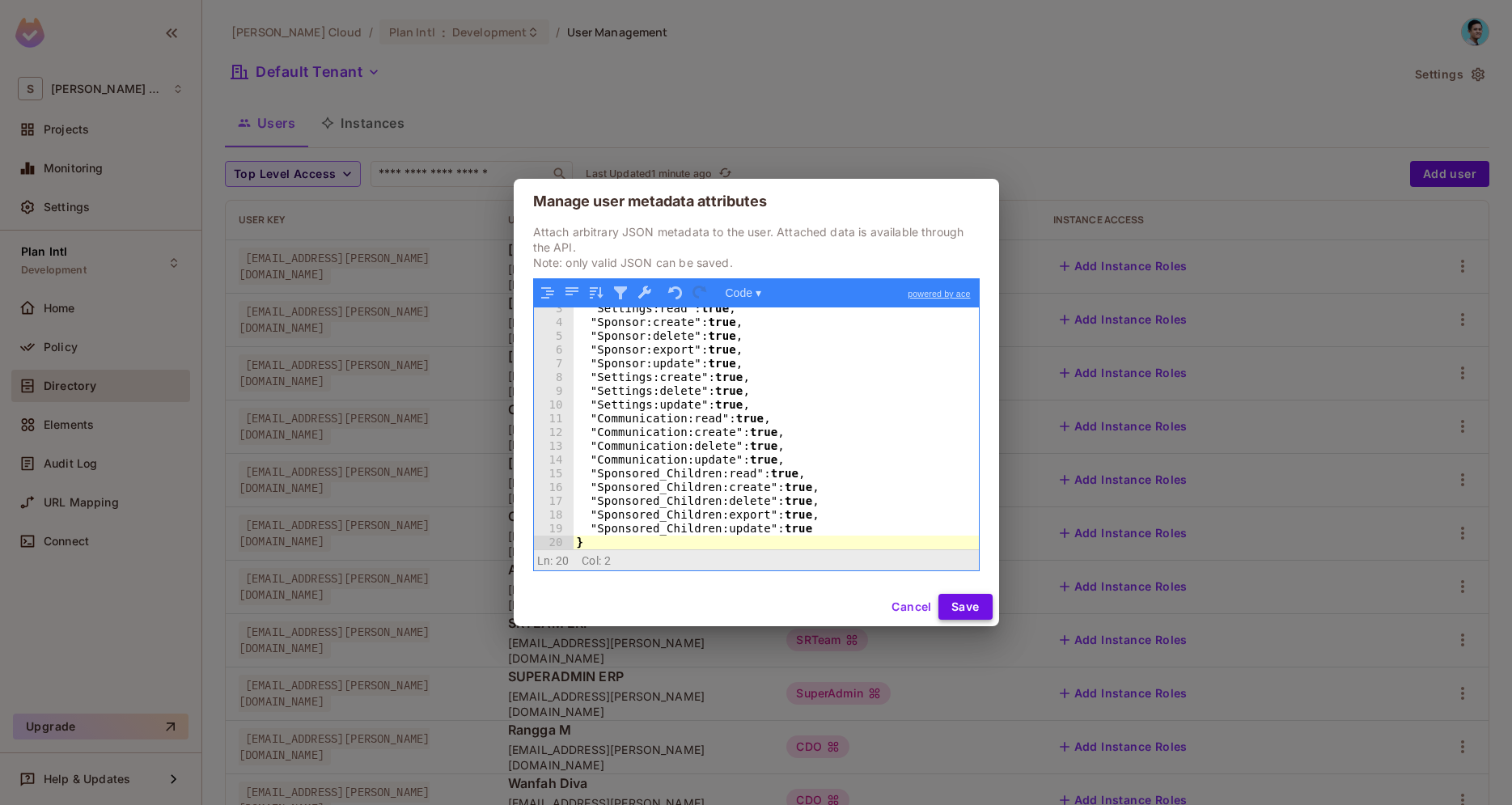
click at [965, 612] on button "Save" at bounding box center [965, 607] width 54 height 26
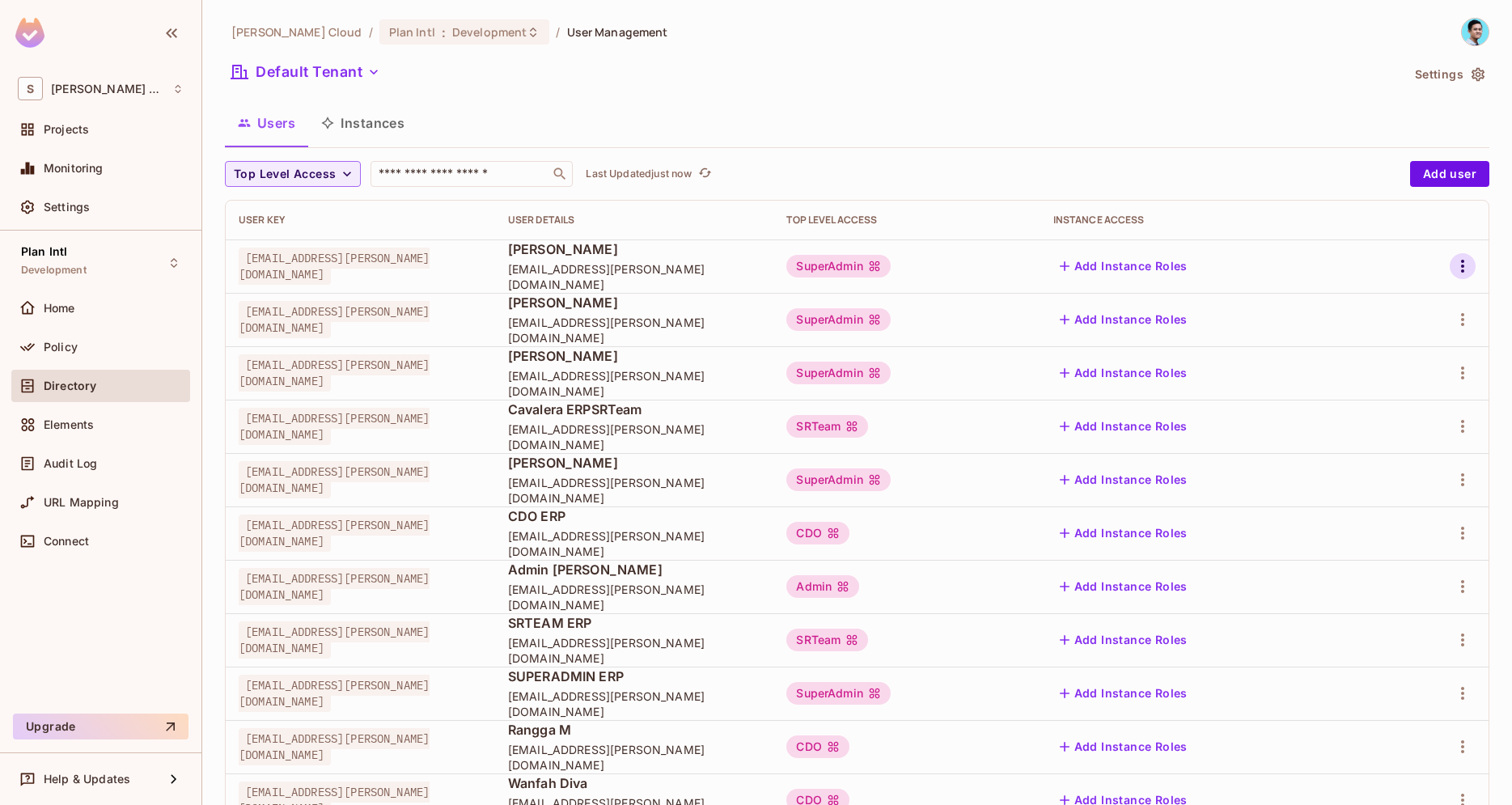
click at [1455, 265] on icon "button" at bounding box center [1462, 267] width 19 height 19
click at [1411, 331] on div "Edit Attributes" at bounding box center [1406, 338] width 80 height 16
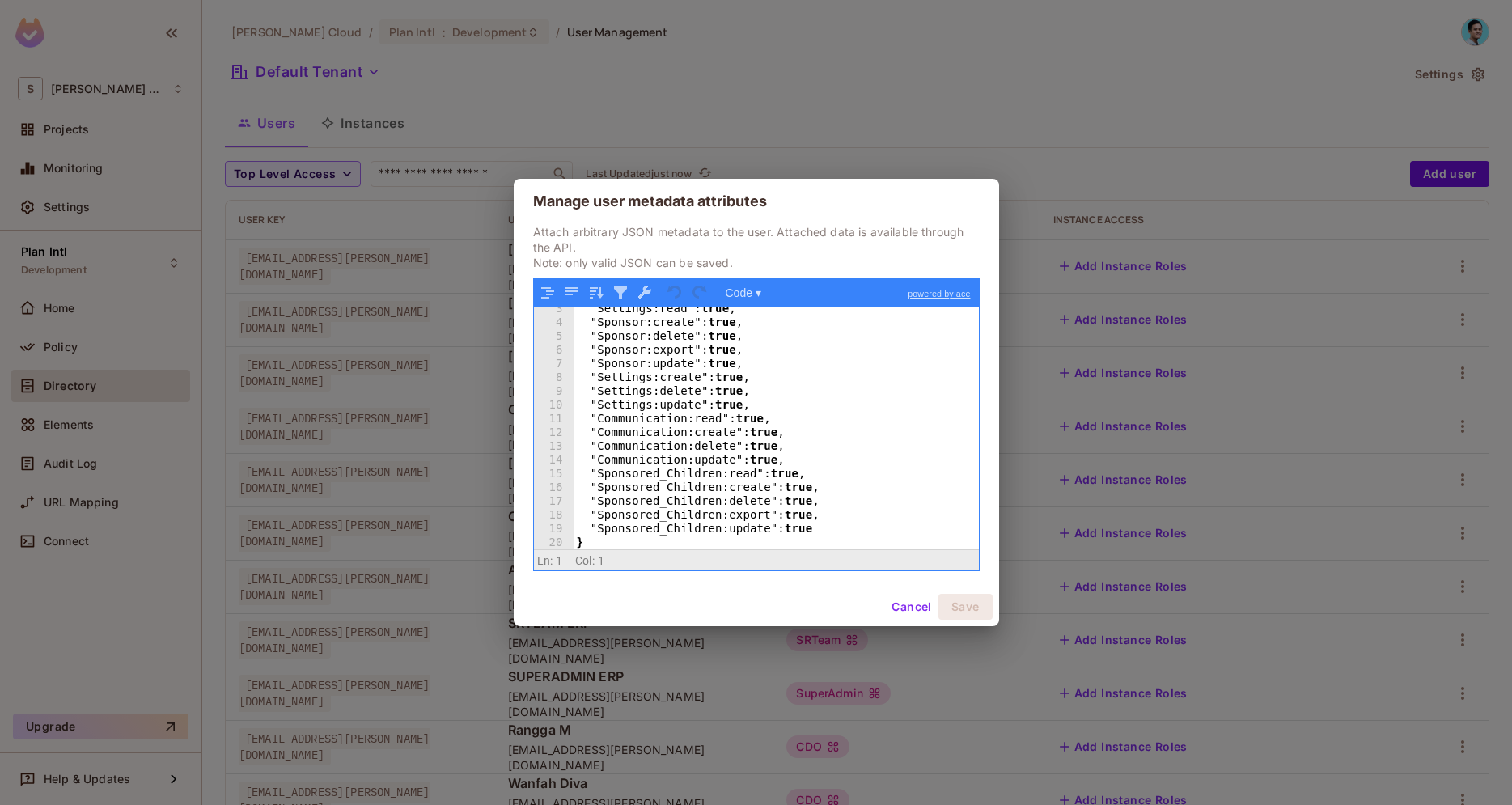
scroll to position [33, 0]
click at [907, 609] on button "Cancel" at bounding box center [912, 607] width 53 height 26
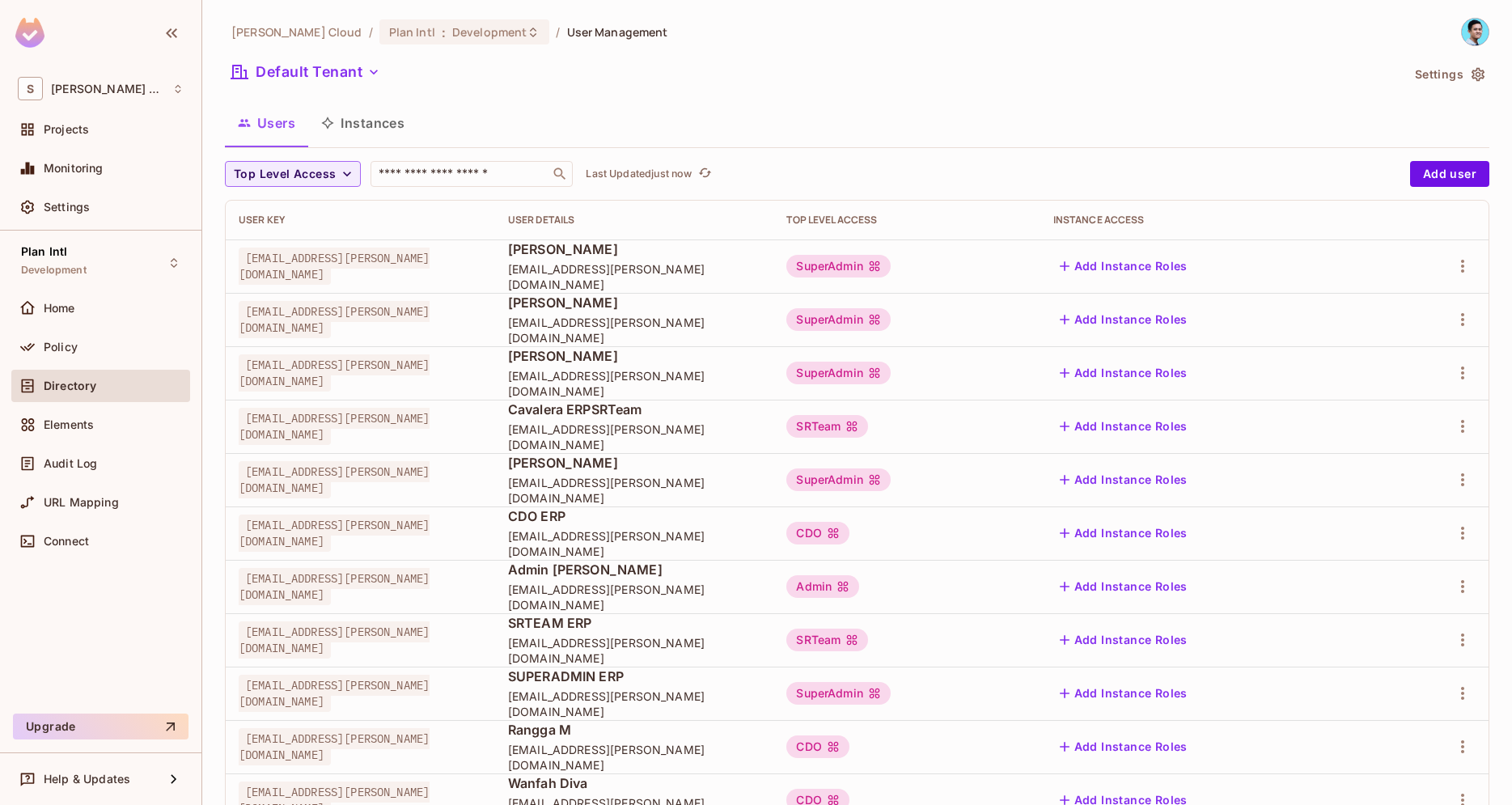
click at [1451, 267] on button "button" at bounding box center [1463, 267] width 26 height 26
click at [1430, 335] on div "Edit Attributes" at bounding box center [1406, 338] width 80 height 16
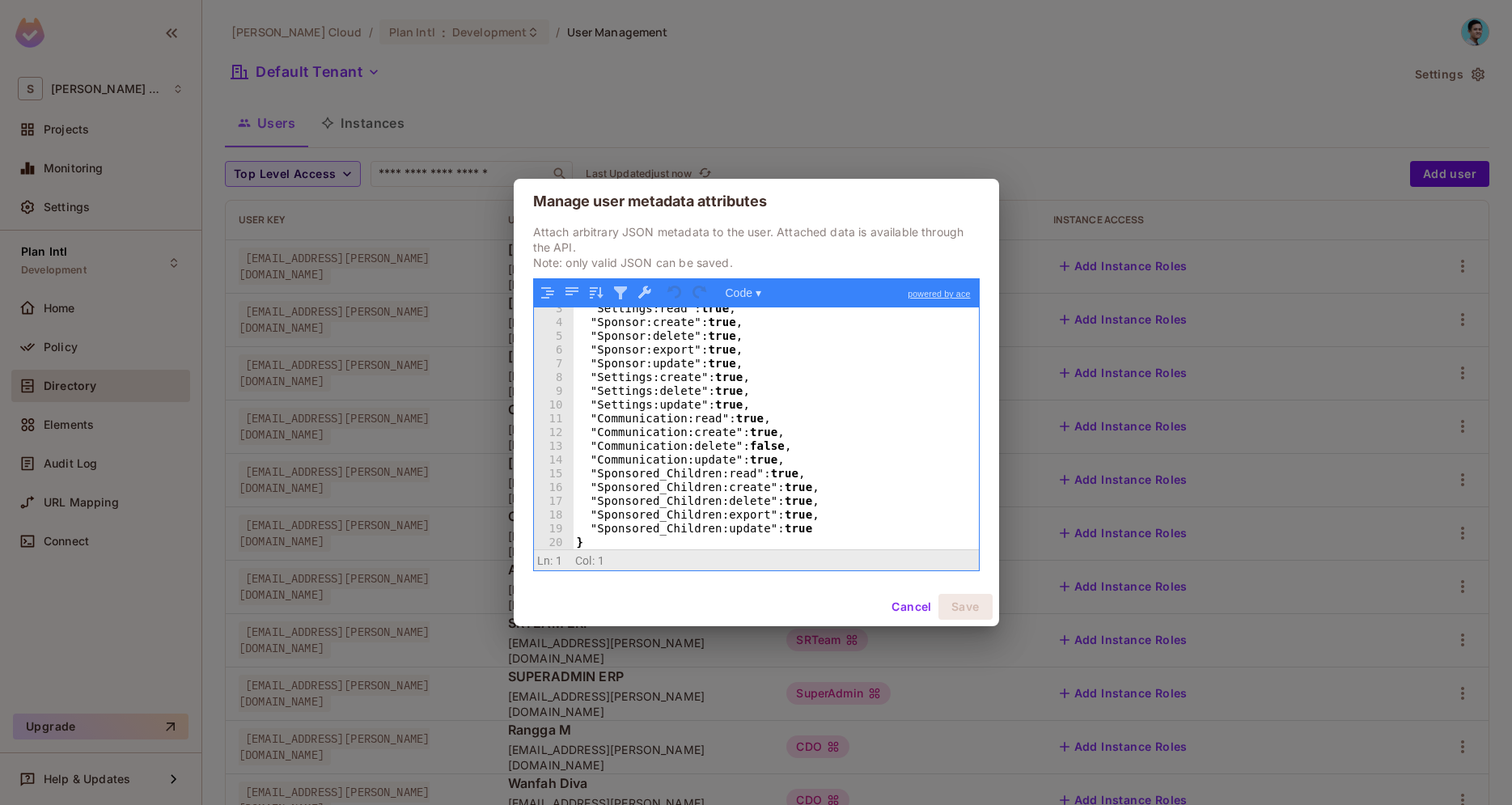
scroll to position [33, 0]
click at [894, 602] on button "Cancel" at bounding box center [912, 607] width 53 height 26
